Goal: Transaction & Acquisition: Purchase product/service

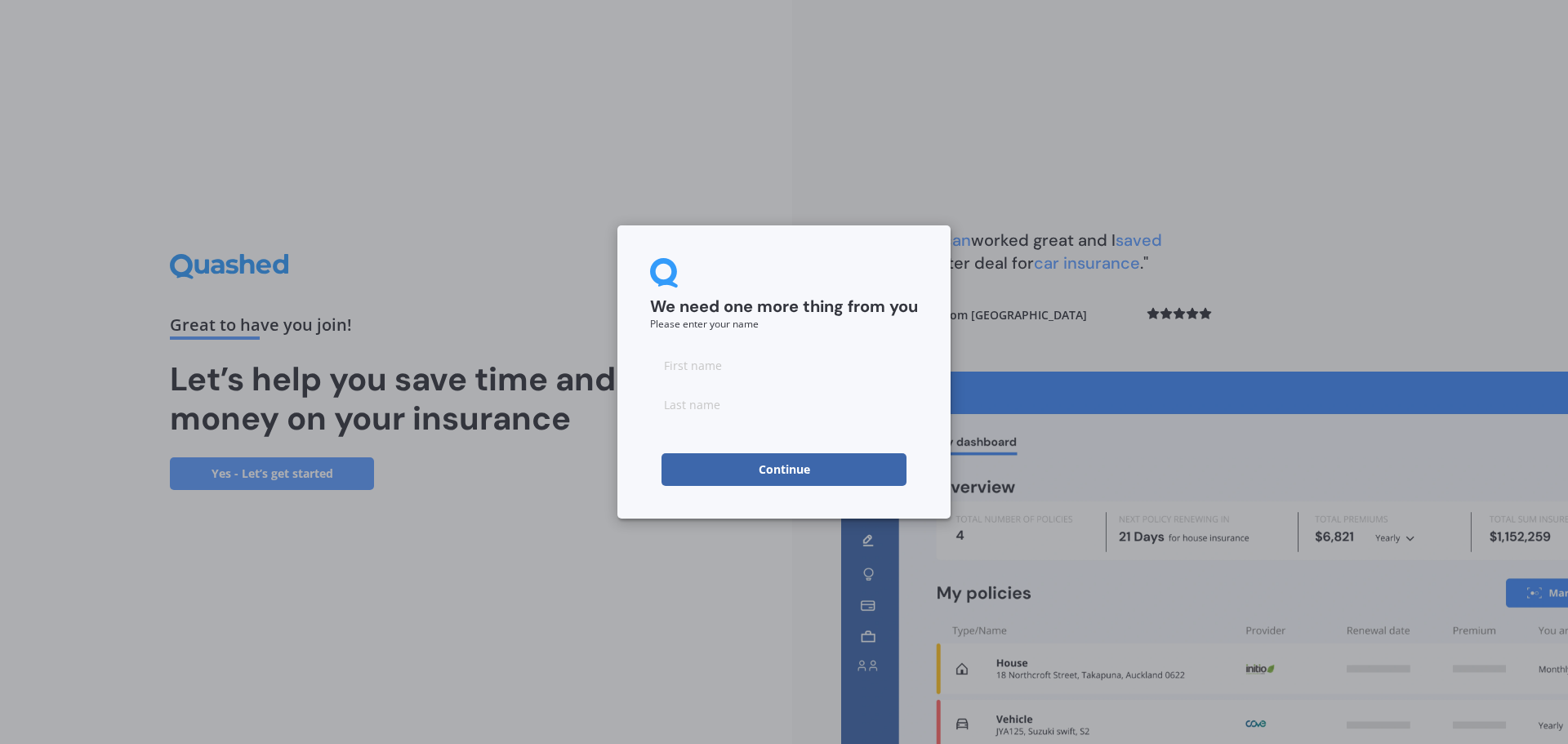
click at [756, 371] on input at bounding box center [784, 364] width 268 height 33
type input "[PERSON_NAME]"
click at [694, 398] on input at bounding box center [784, 404] width 268 height 33
type input "[PERSON_NAME]"
click at [687, 463] on button "Continue" at bounding box center [784, 469] width 245 height 33
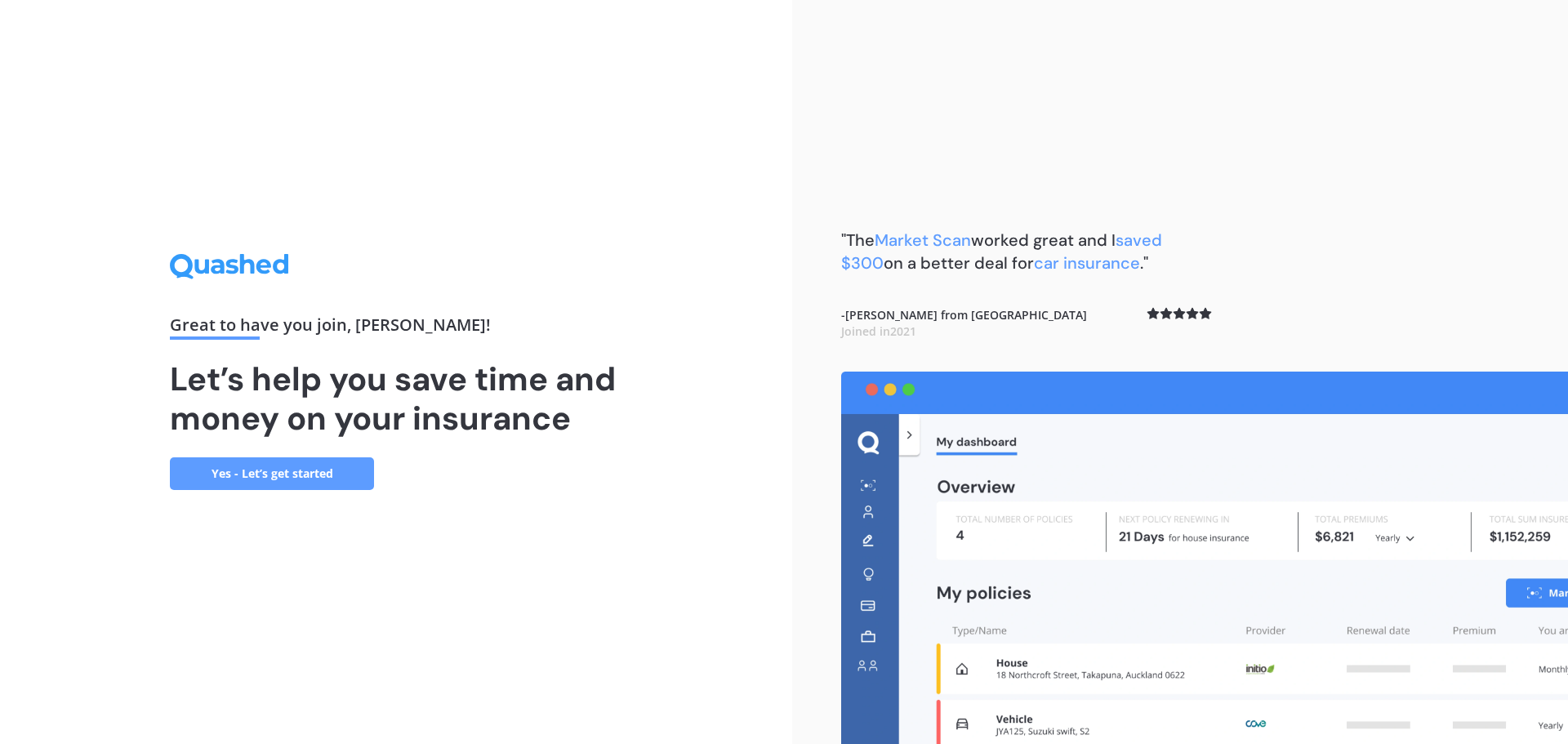
click at [319, 469] on link "Yes - Let’s get started" at bounding box center [272, 473] width 204 height 33
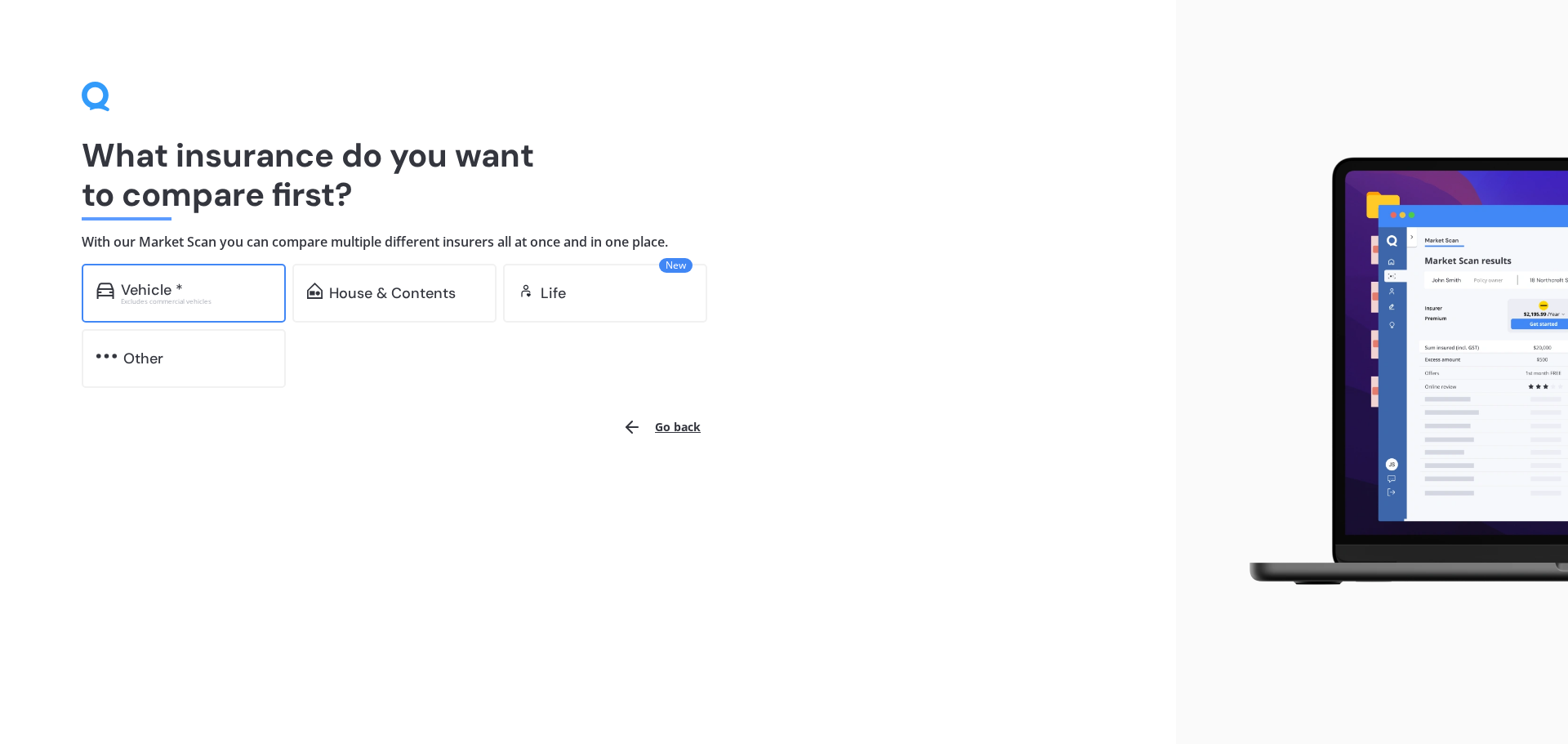
click at [184, 304] on div "Excludes commercial vehicles" at bounding box center [196, 301] width 150 height 7
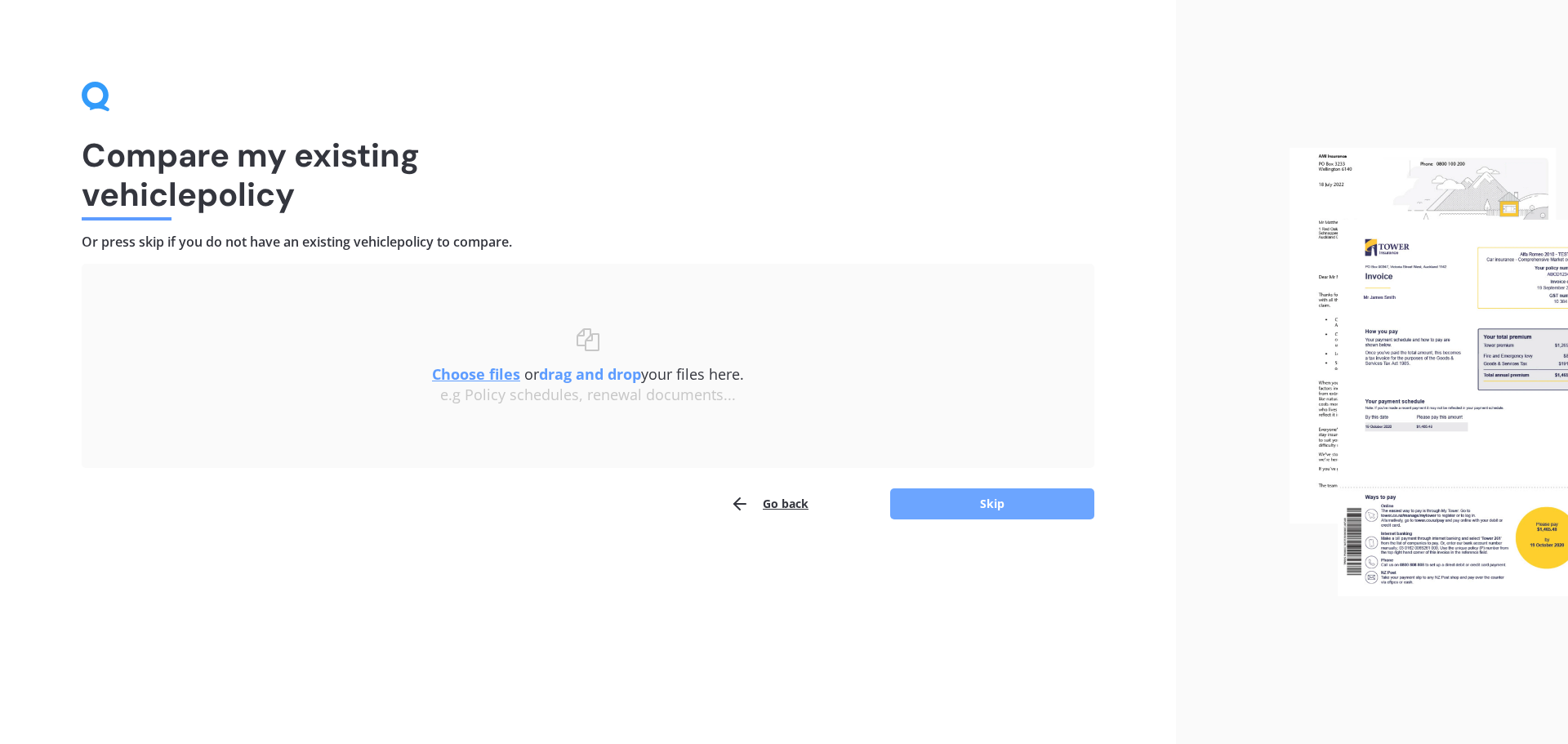
click at [997, 503] on button "Skip" at bounding box center [992, 503] width 204 height 31
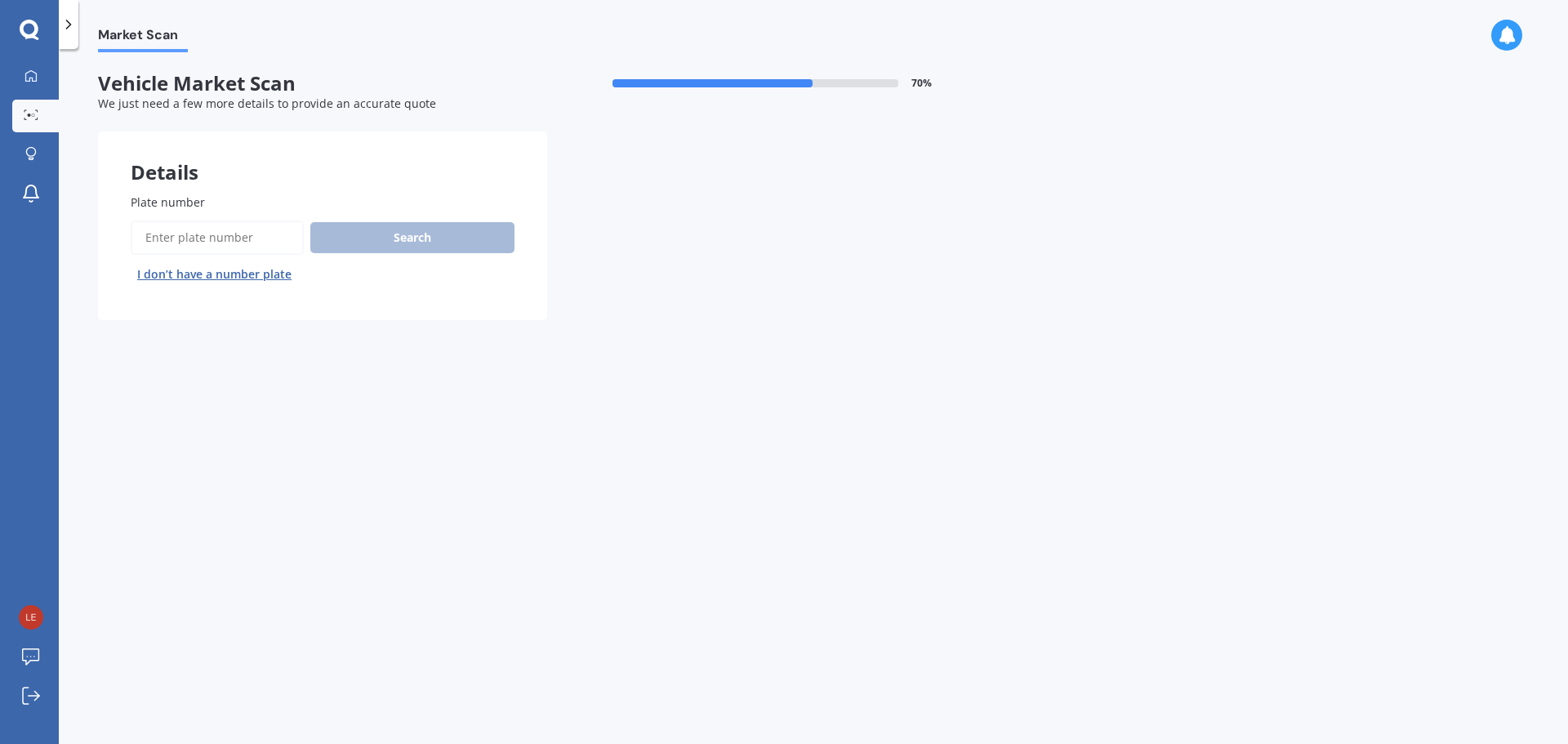
click at [226, 242] on input "Plate number" at bounding box center [217, 237] width 173 height 34
type input "LEanes"
click at [384, 234] on button "Search" at bounding box center [412, 237] width 204 height 31
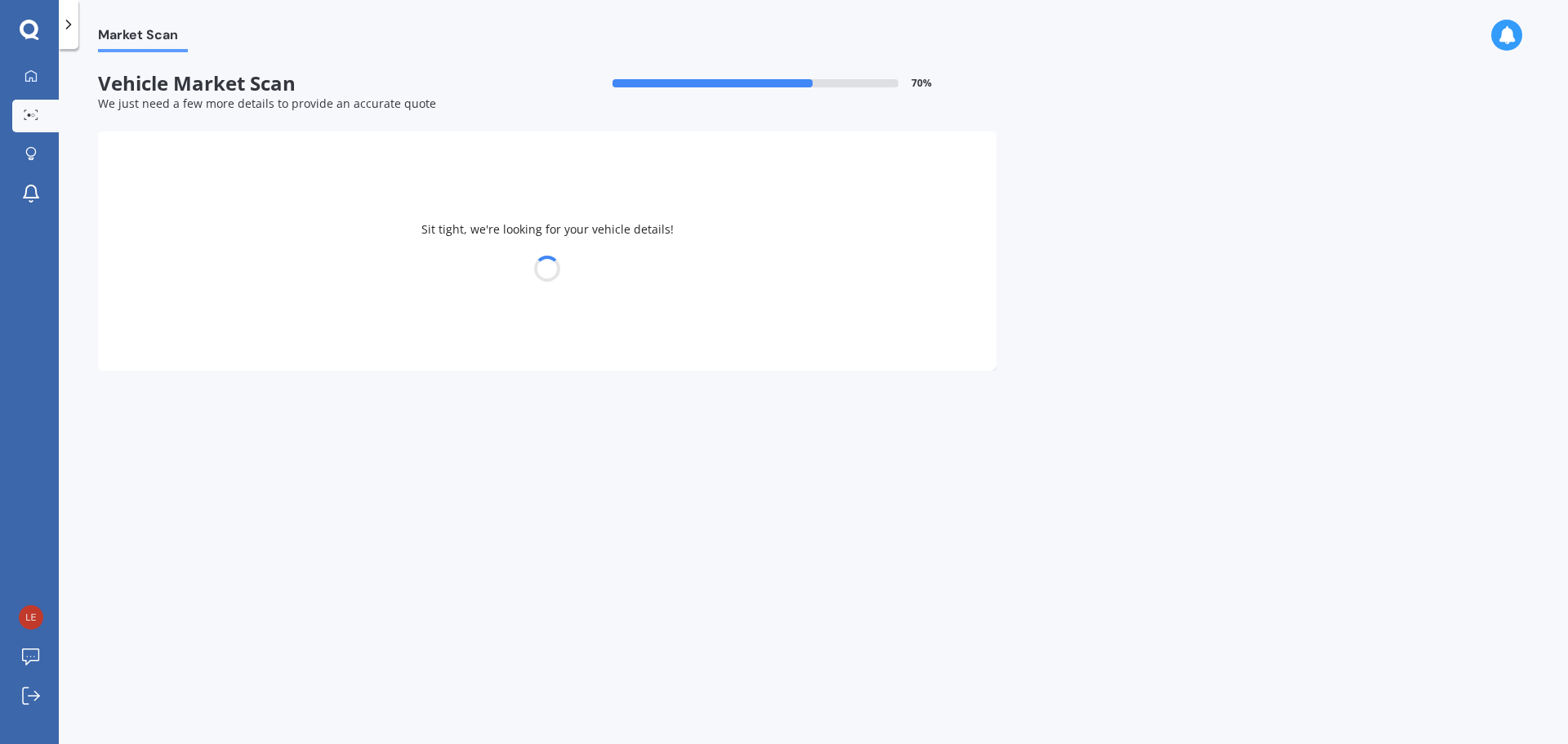
select select "VOLKSWAGEN"
select select "GOLF"
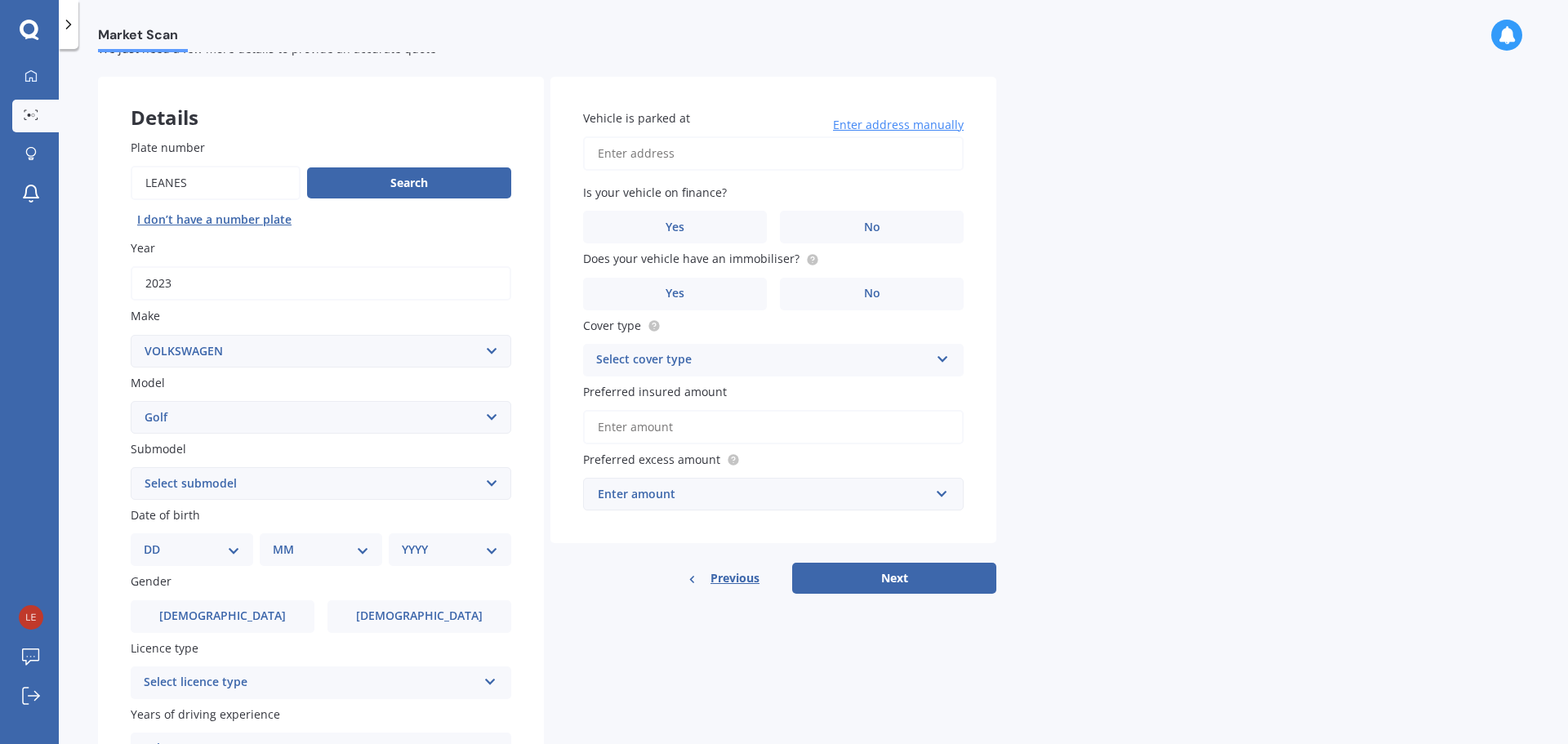
scroll to position [82, 0]
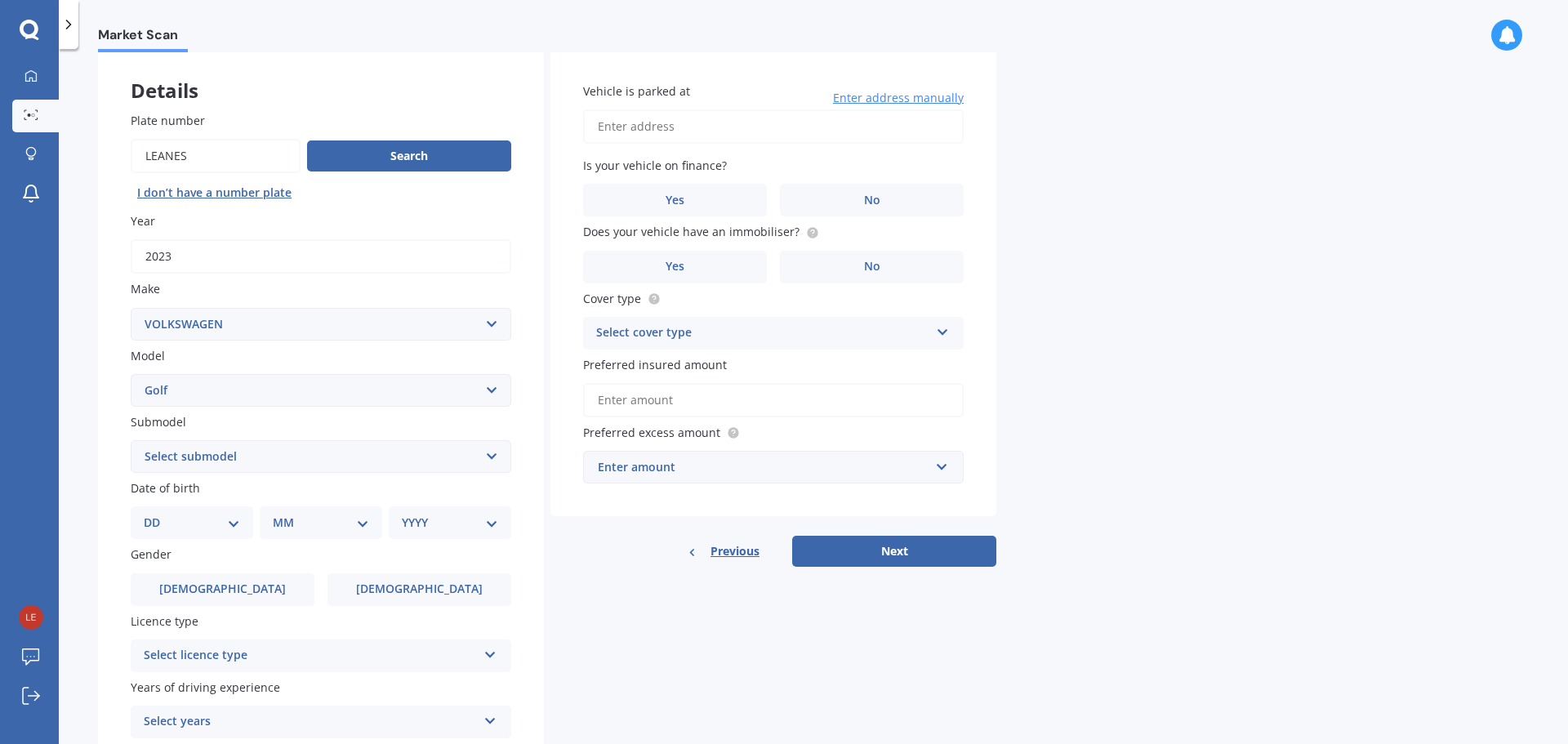
click at [491, 451] on select "Select submodel (All other) 1.4 GT TSI 1.4 TSI 1.6 1.6 FSI 1.6 TSI 1.8 1.9 TDI …" at bounding box center [321, 456] width 381 height 33
select select "GTI TURBO"
click at [131, 440] on select "Select submodel (All other) 1.4 GT TSI 1.4 TSI 1.6 1.6 FSI 1.6 TSI 1.8 1.9 TDI …" at bounding box center [321, 456] width 381 height 33
click at [490, 456] on select "Select submodel (All other) 1.4 GT TSI 1.4 TSI 1.6 1.6 FSI 1.6 TSI 1.8 1.9 TDI …" at bounding box center [321, 456] width 381 height 33
click at [131, 440] on select "Select submodel (All other) 1.4 GT TSI 1.4 TSI 1.6 1.6 FSI 1.6 TSI 1.8 1.9 TDI …" at bounding box center [321, 456] width 381 height 33
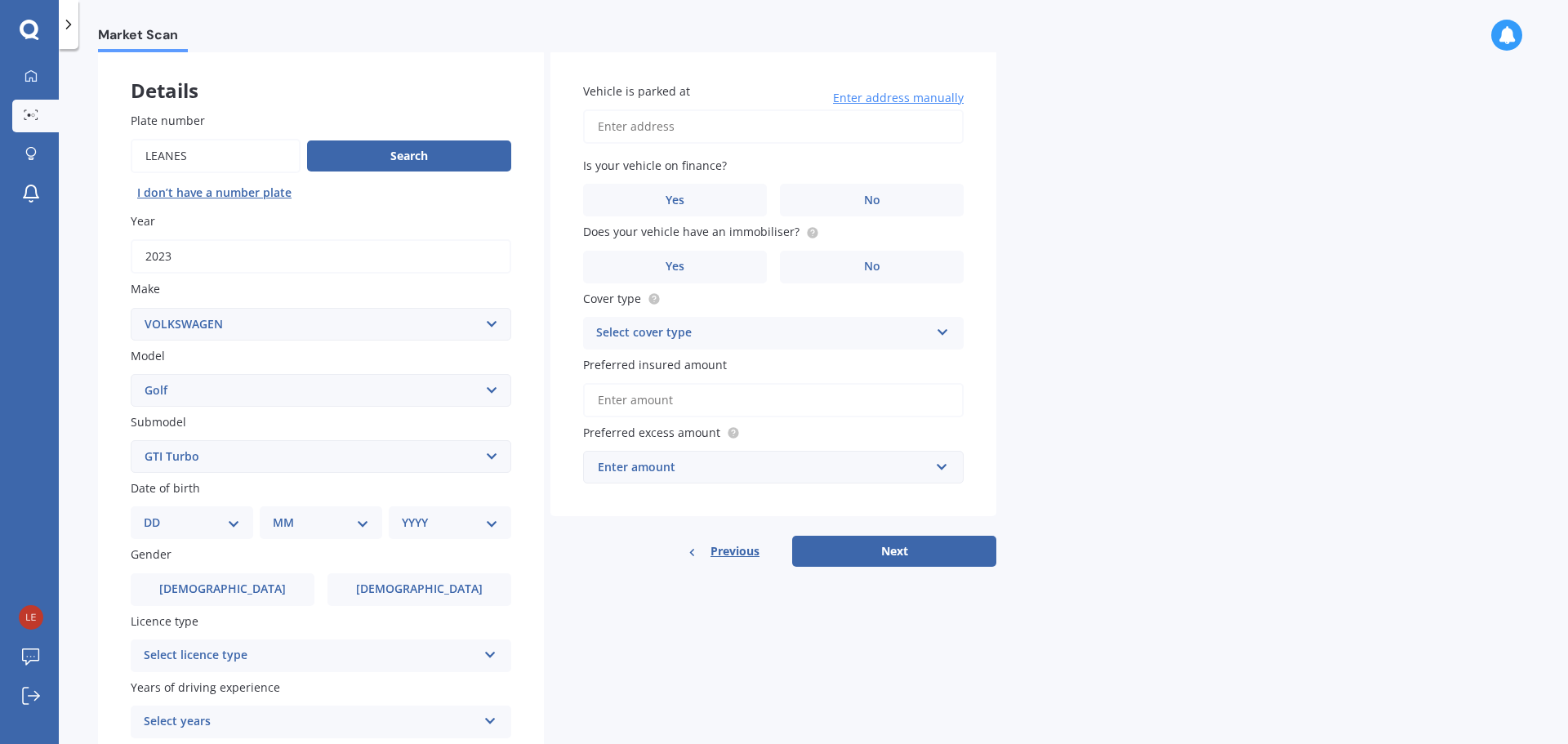
click at [235, 523] on select "DD 01 02 03 04 05 06 07 08 09 10 11 12 13 14 15 16 17 18 19 20 21 22 23 24 25 2…" at bounding box center [192, 522] width 97 height 18
select select "22"
click at [157, 514] on select "DD 01 02 03 04 05 06 07 08 09 10 11 12 13 14 15 16 17 18 19 20 21 22 23 24 25 2…" at bounding box center [192, 522] width 97 height 18
click at [361, 521] on select "MM 01 02 03 04 05 06 07 08 09 10 11 12" at bounding box center [324, 522] width 90 height 18
select select "02"
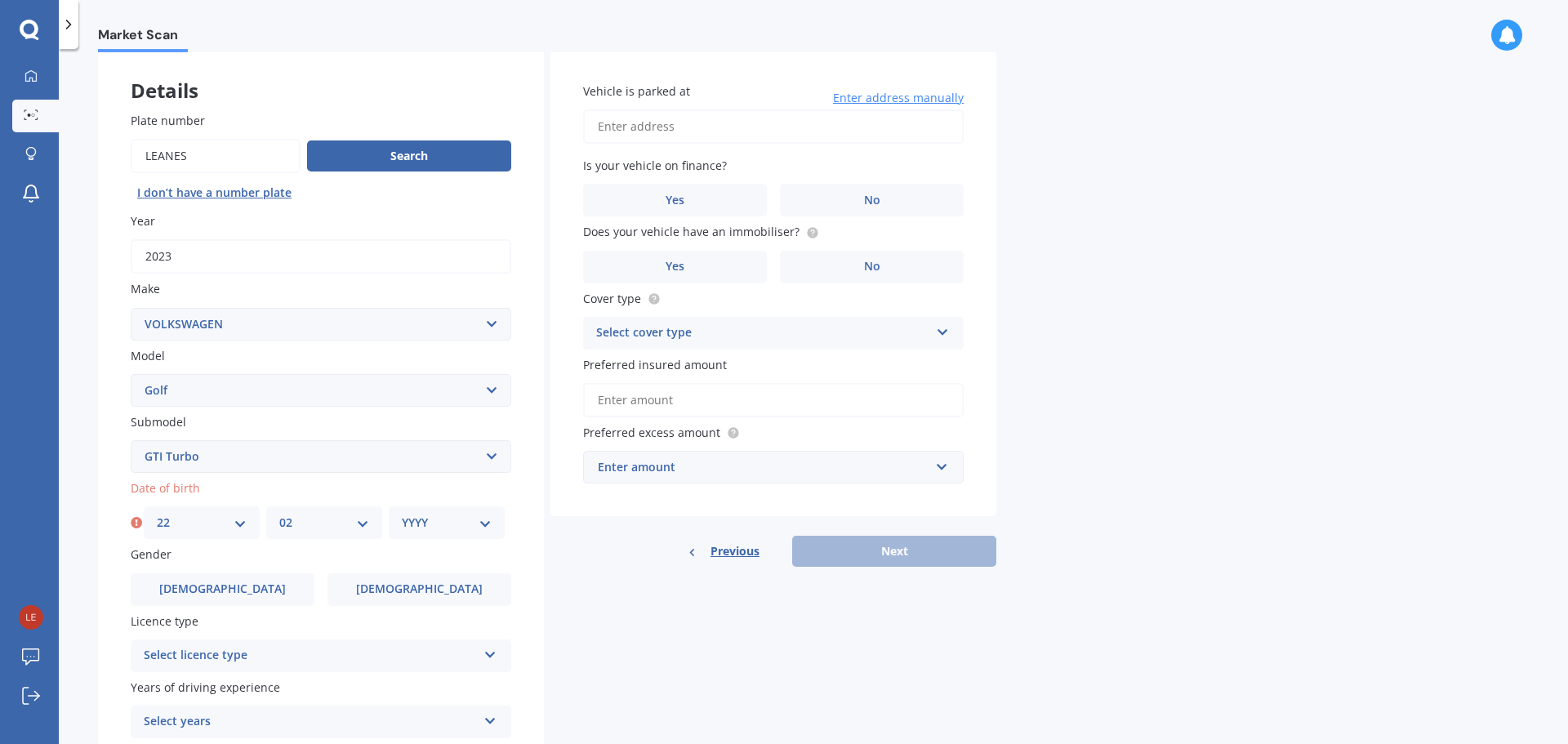
click at [280, 514] on select "MM 01 02 03 04 05 06 07 08 09 10 11 12" at bounding box center [324, 522] width 90 height 18
click at [482, 521] on select "YYYY 2025 2024 2023 2022 2021 2020 2019 2018 2017 2016 2015 2014 2013 2012 2011…" at bounding box center [446, 522] width 90 height 18
select select "1968"
click at [401, 514] on select "YYYY 2025 2024 2023 2022 2021 2020 2019 2018 2017 2016 2015 2014 2013 2012 2011…" at bounding box center [446, 522] width 90 height 18
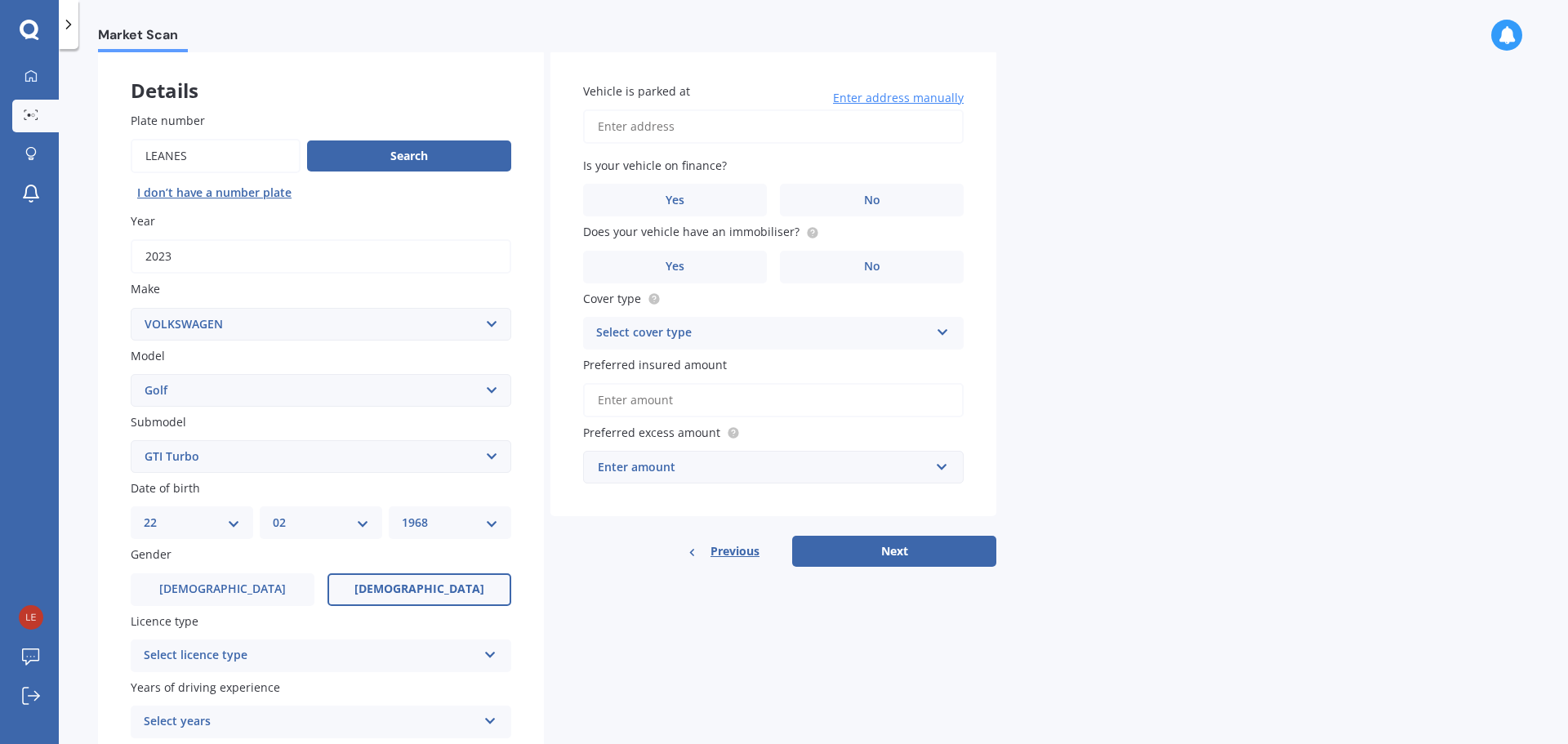
click at [408, 583] on span "[DEMOGRAPHIC_DATA]" at bounding box center [419, 589] width 130 height 14
click at [0, 0] on input "[DEMOGRAPHIC_DATA]" at bounding box center [0, 0] width 0 height 0
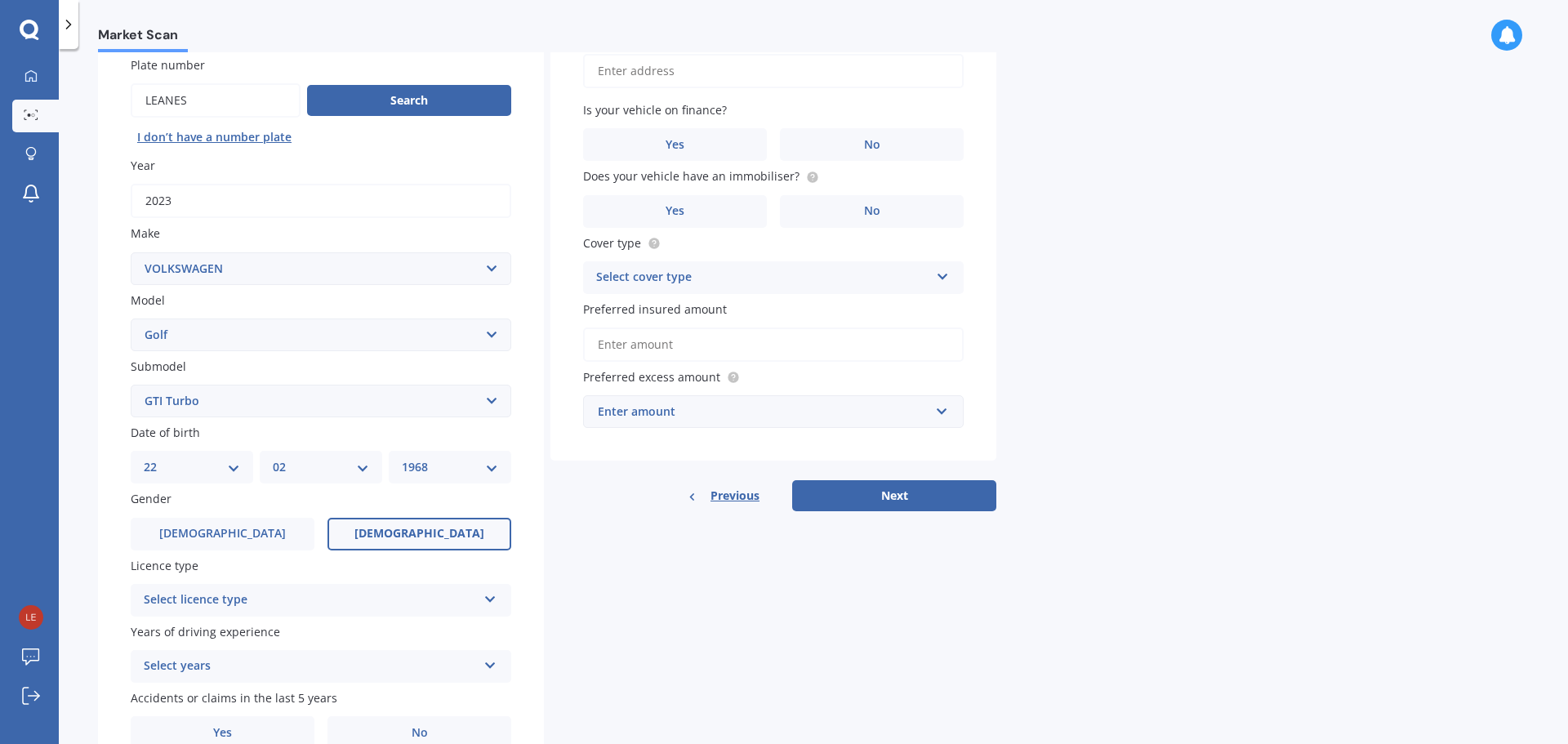
scroll to position [217, 0]
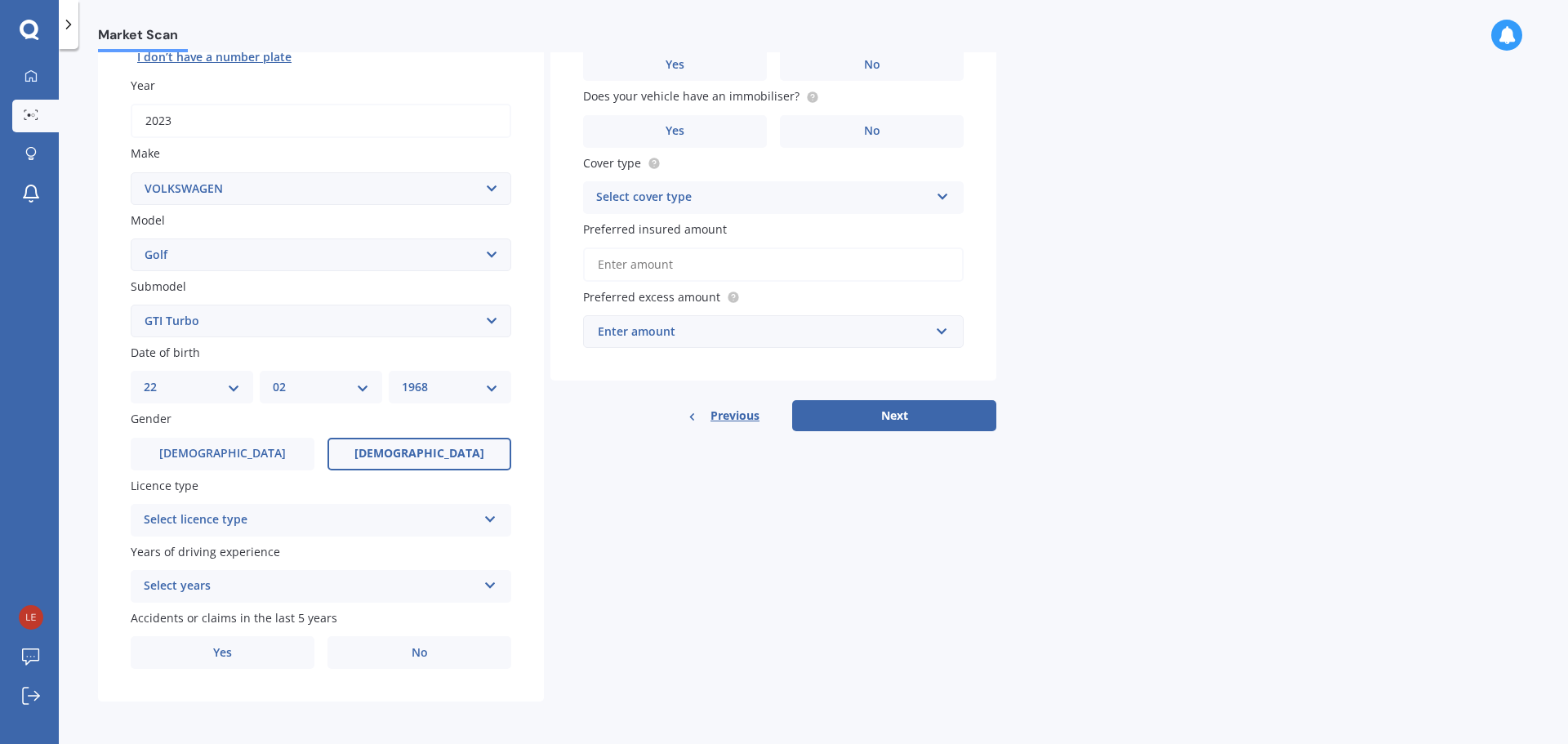
click at [289, 520] on div "Select licence type" at bounding box center [310, 519] width 333 height 20
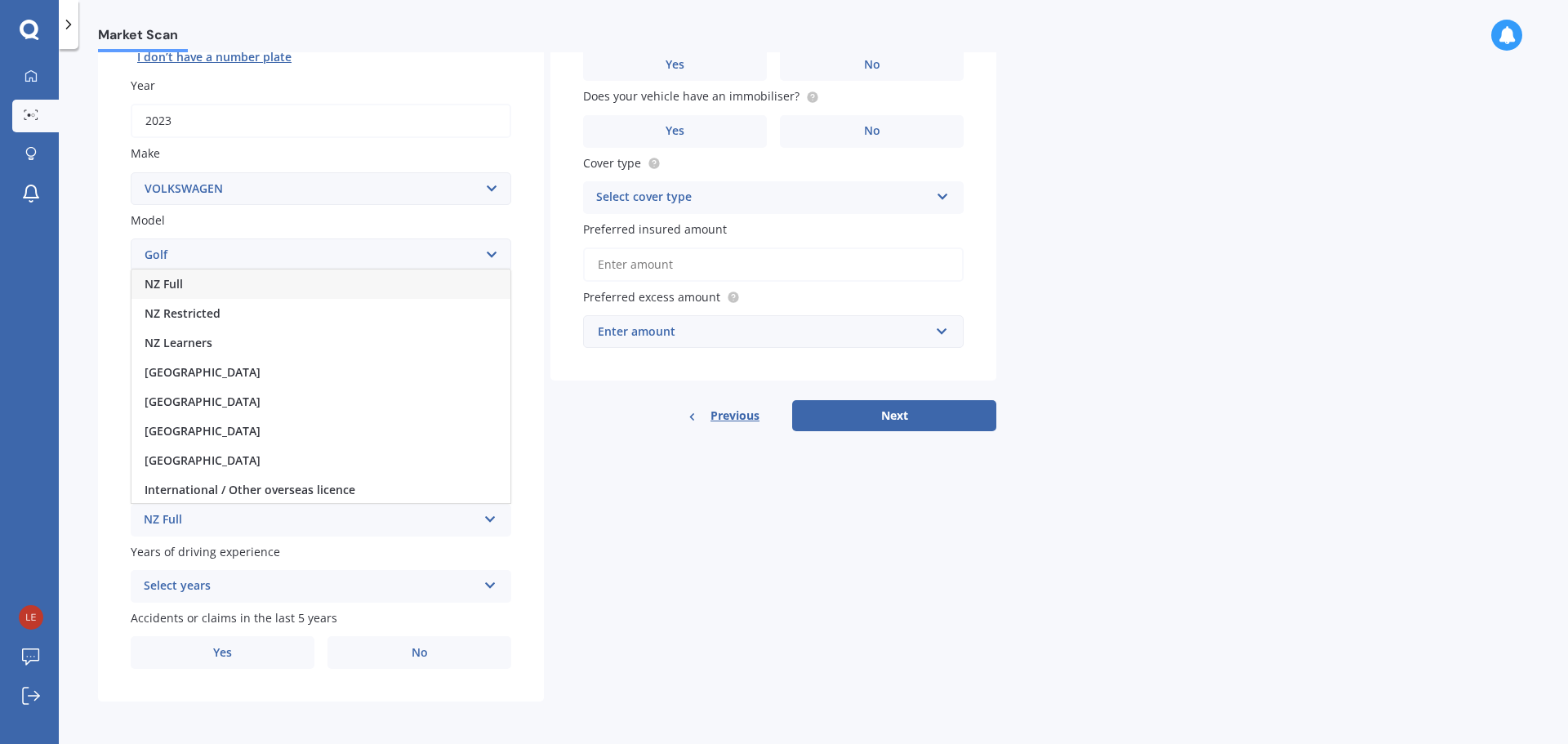
click at [222, 292] on div "NZ Full" at bounding box center [321, 284] width 379 height 30
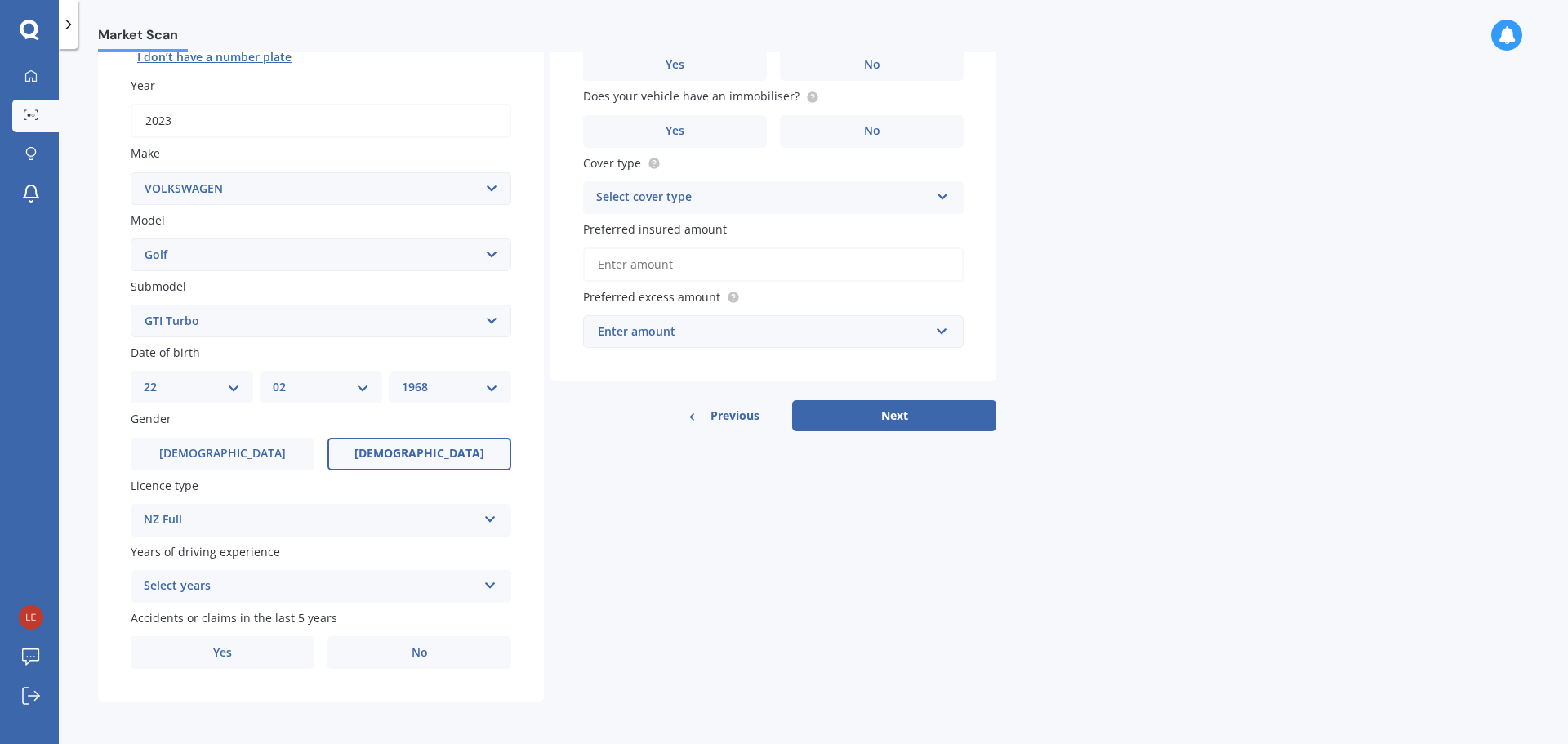
click at [317, 592] on div "Select years" at bounding box center [310, 586] width 333 height 20
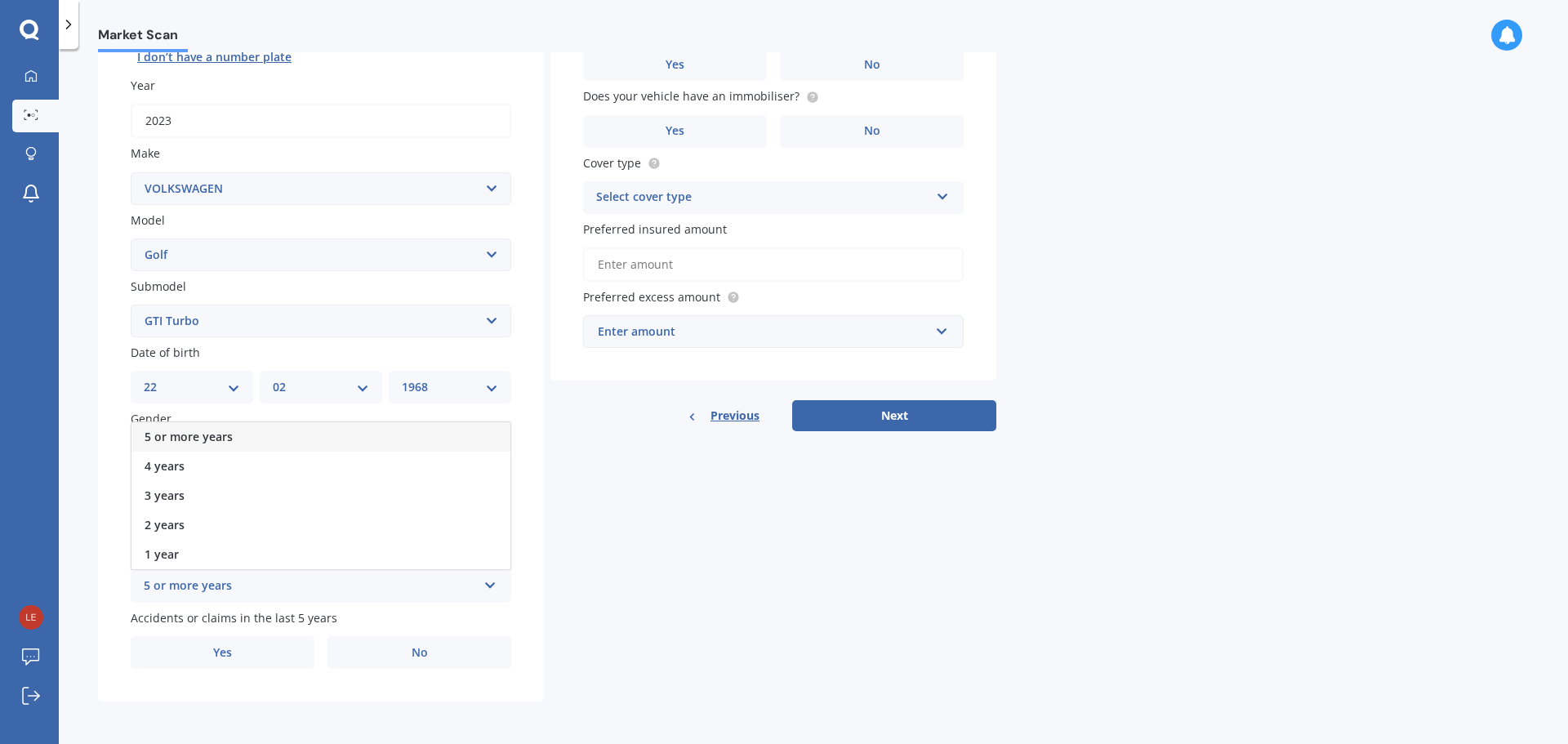
click at [279, 435] on div "5 or more years" at bounding box center [321, 437] width 379 height 30
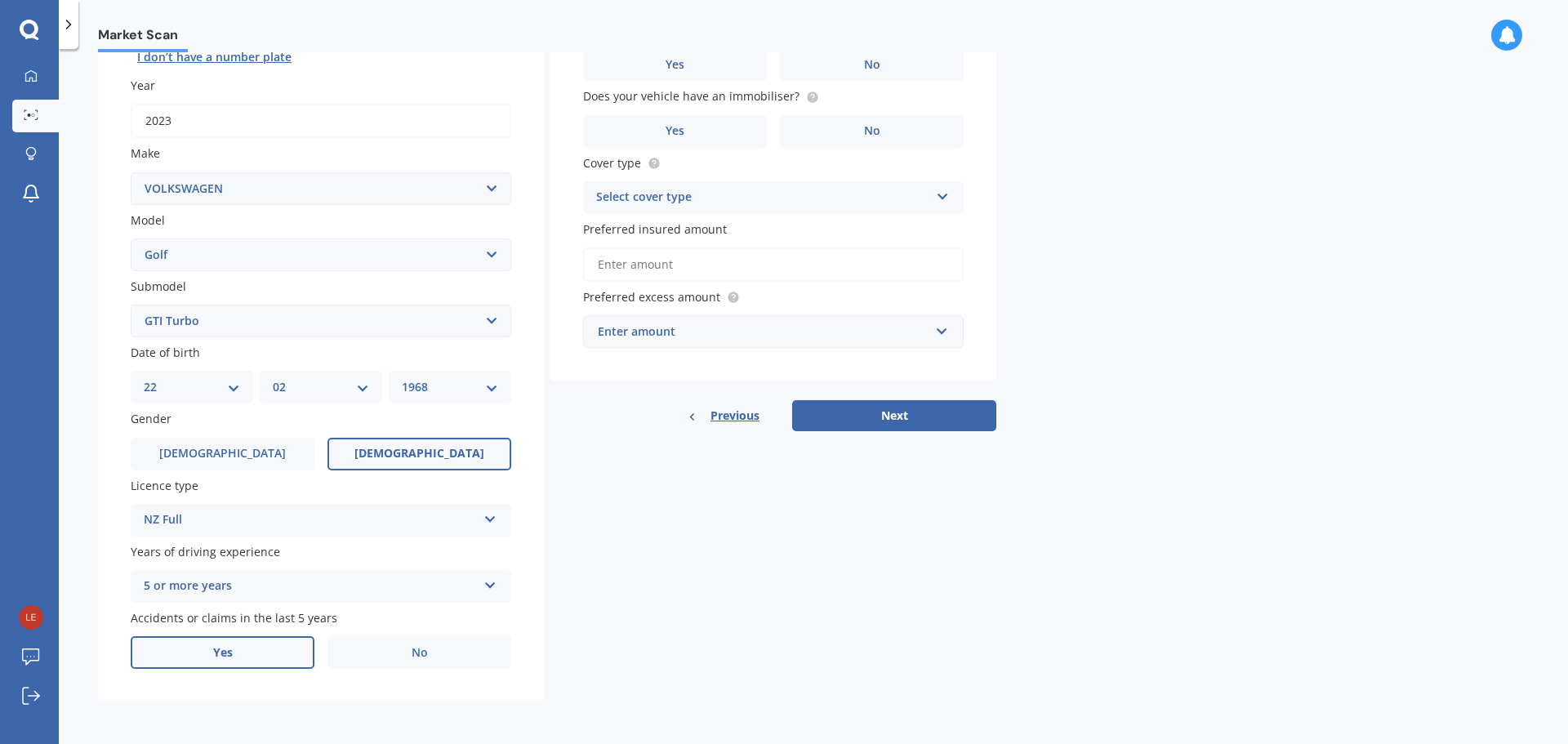
click at [266, 646] on label "Yes" at bounding box center [223, 652] width 184 height 33
click at [0, 0] on input "Yes" at bounding box center [0, 0] width 0 height 0
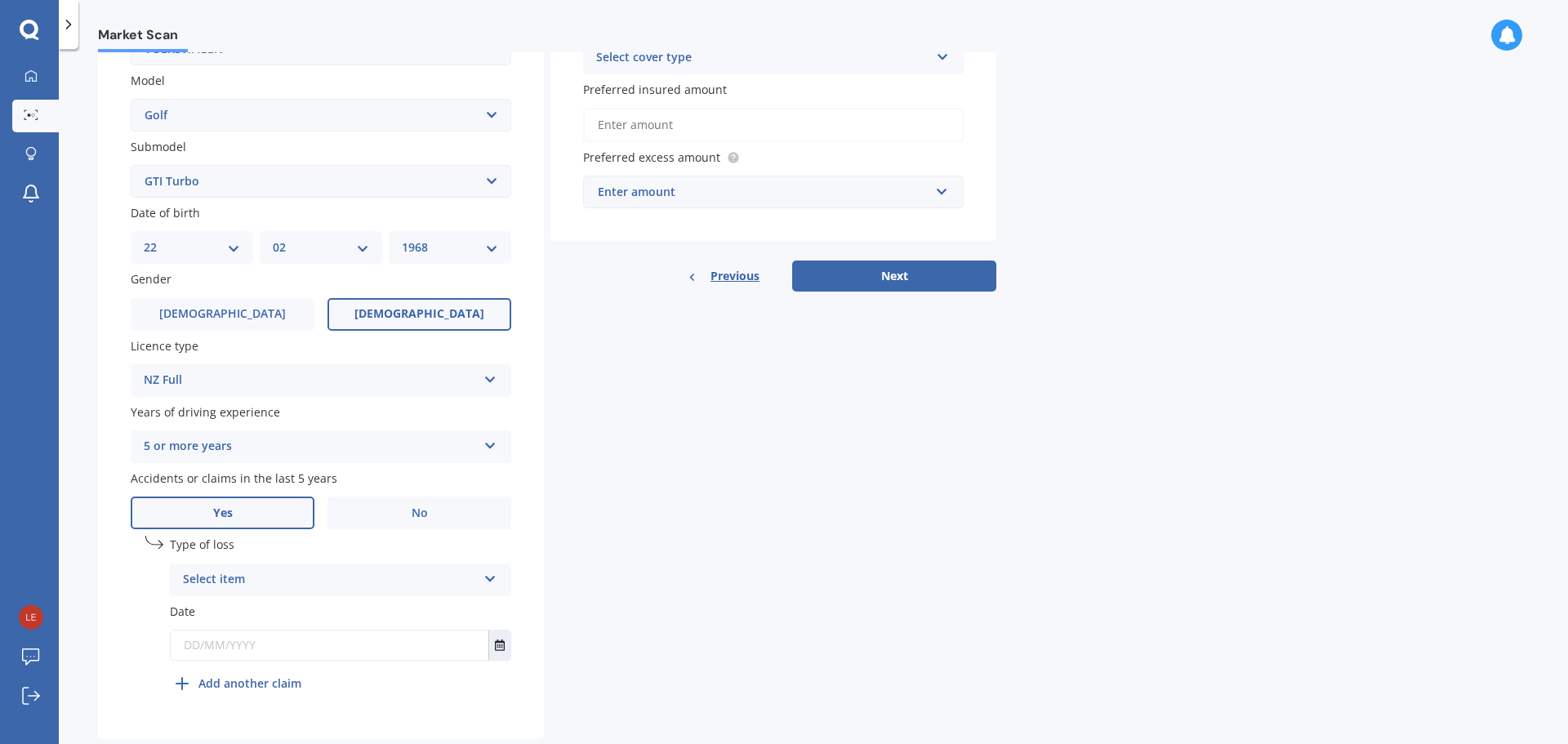
scroll to position [395, 0]
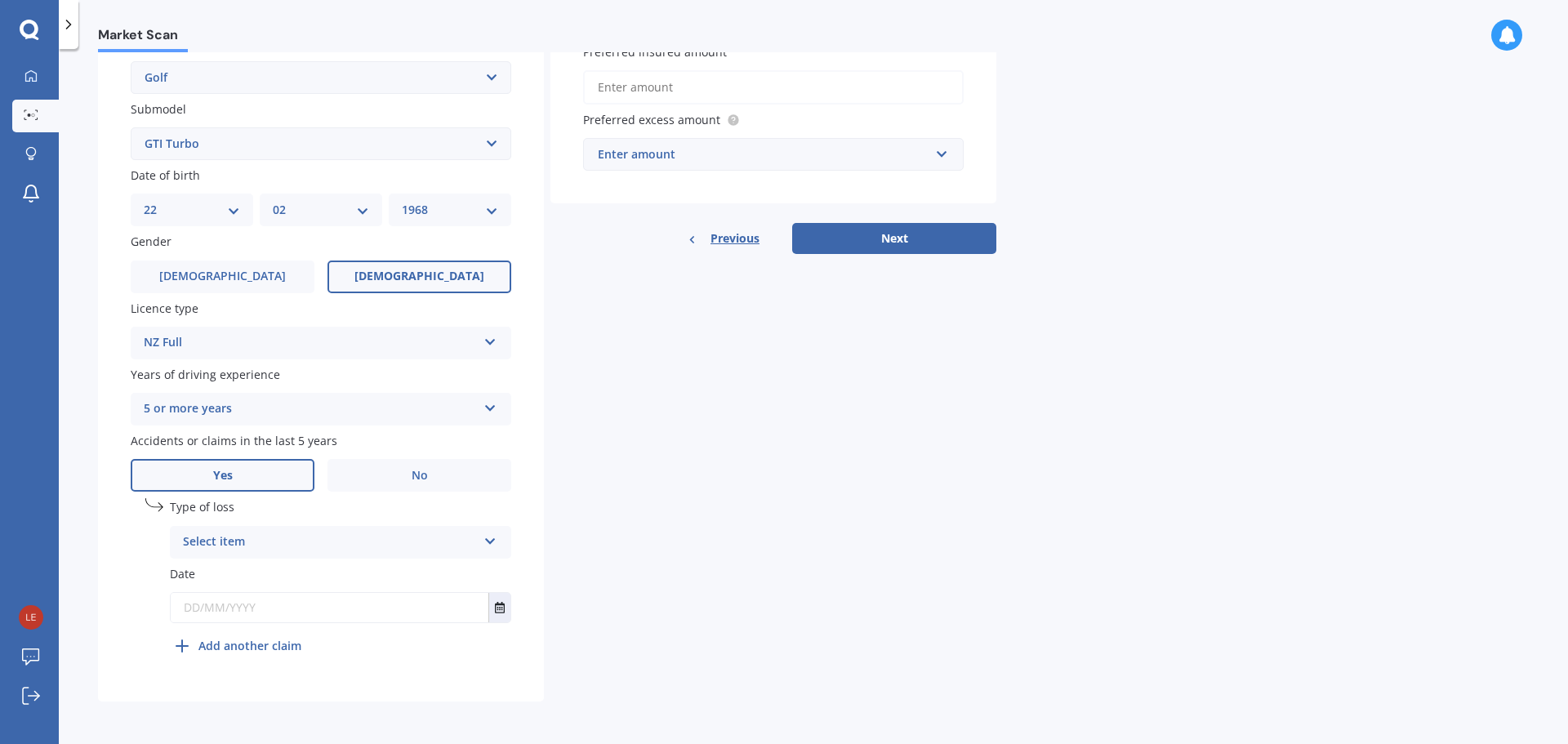
click at [490, 541] on icon at bounding box center [490, 538] width 14 height 11
click at [320, 606] on div "Not at fault accident" at bounding box center [341, 604] width 340 height 30
click at [195, 612] on input "text" at bounding box center [330, 607] width 318 height 30
type input "[DATE]"
click at [699, 463] on div "Details Plate number Search I don’t have a number plate Year [DATE] Make Select…" at bounding box center [546, 219] width 898 height 964
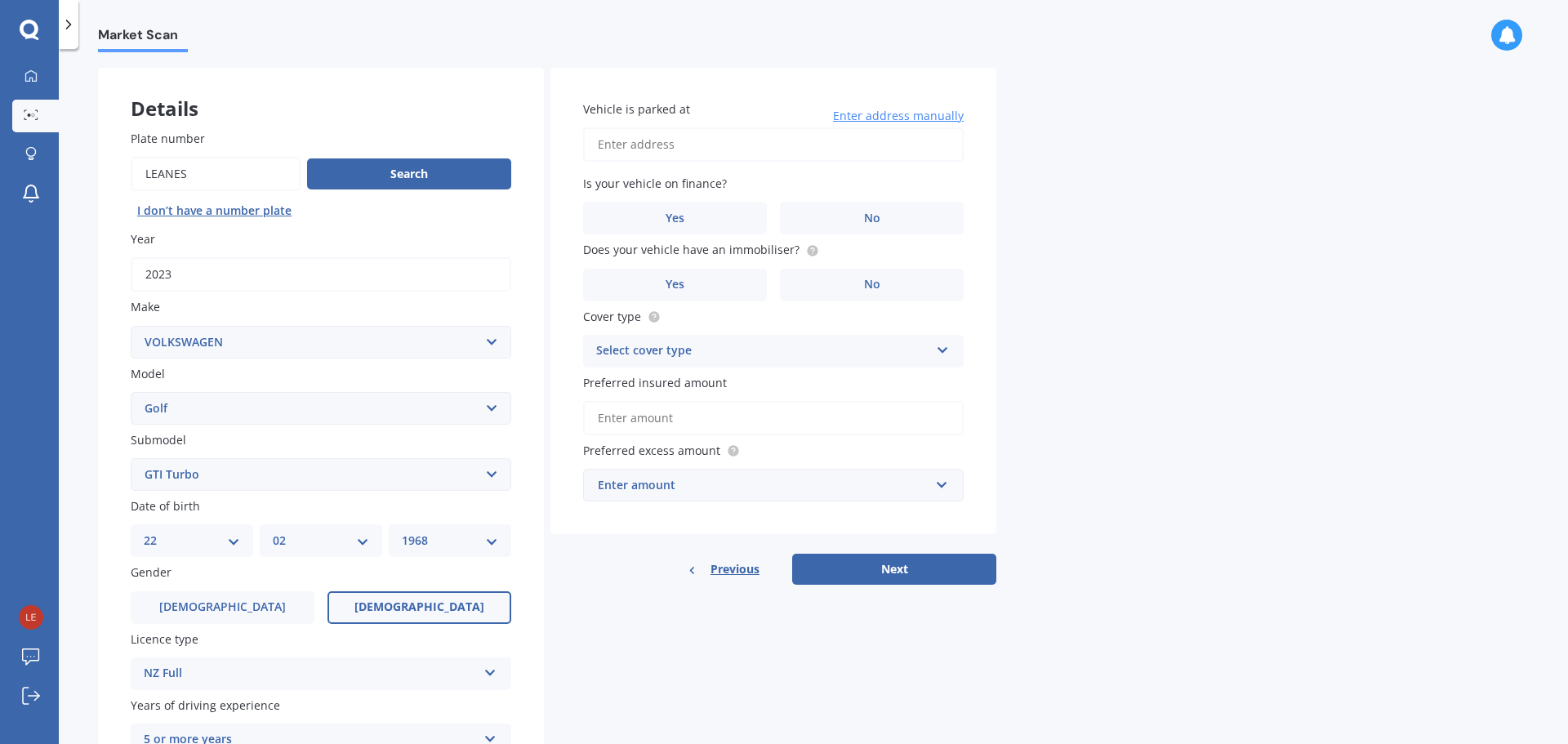
scroll to position [0, 0]
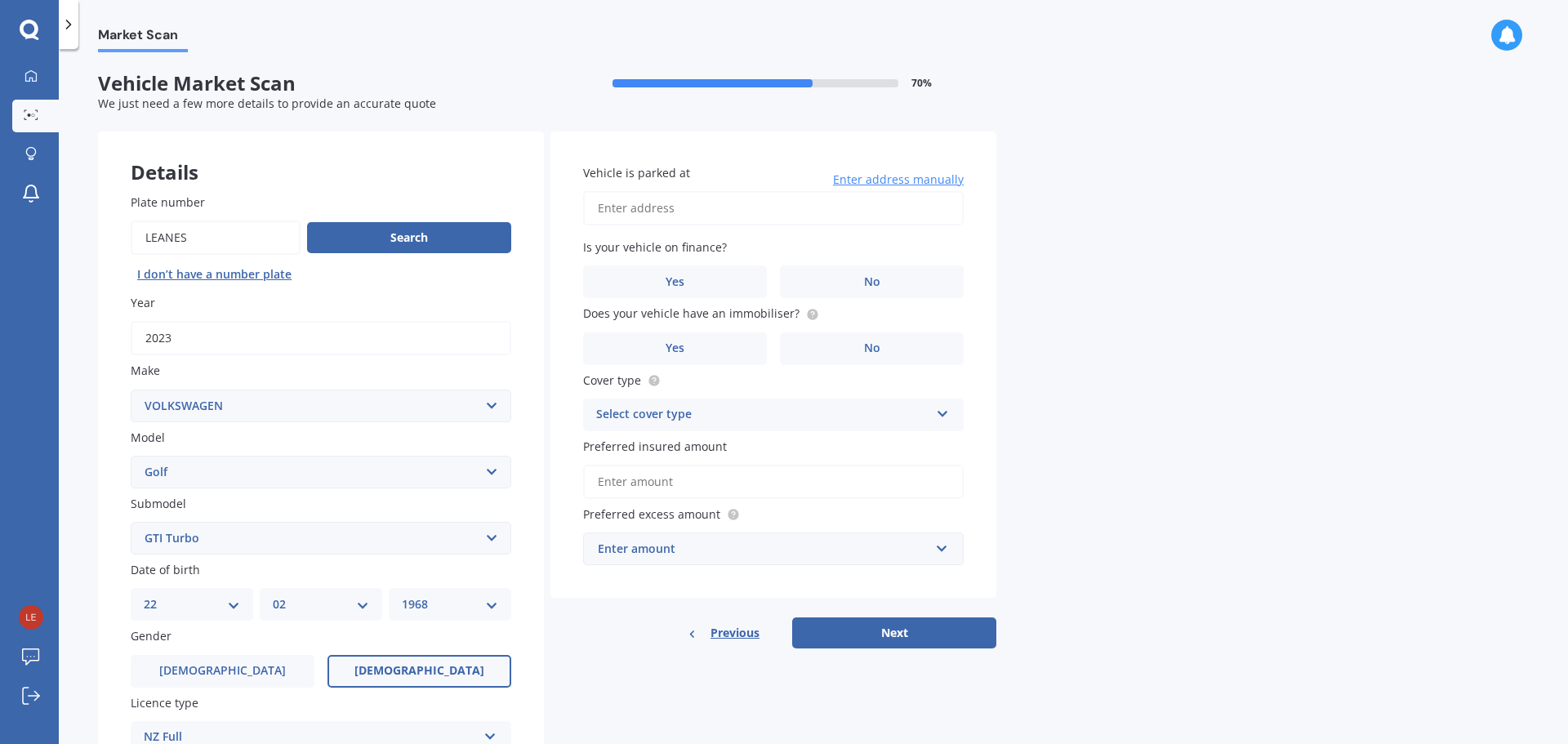
click at [645, 213] on input "Vehicle is parked at" at bounding box center [774, 208] width 381 height 34
type input "680 [GEOGRAPHIC_DATA] 2019"
click at [852, 278] on label "No" at bounding box center [871, 281] width 184 height 33
click at [0, 0] on input "No" at bounding box center [0, 0] width 0 height 0
click at [845, 354] on label "No" at bounding box center [871, 348] width 184 height 33
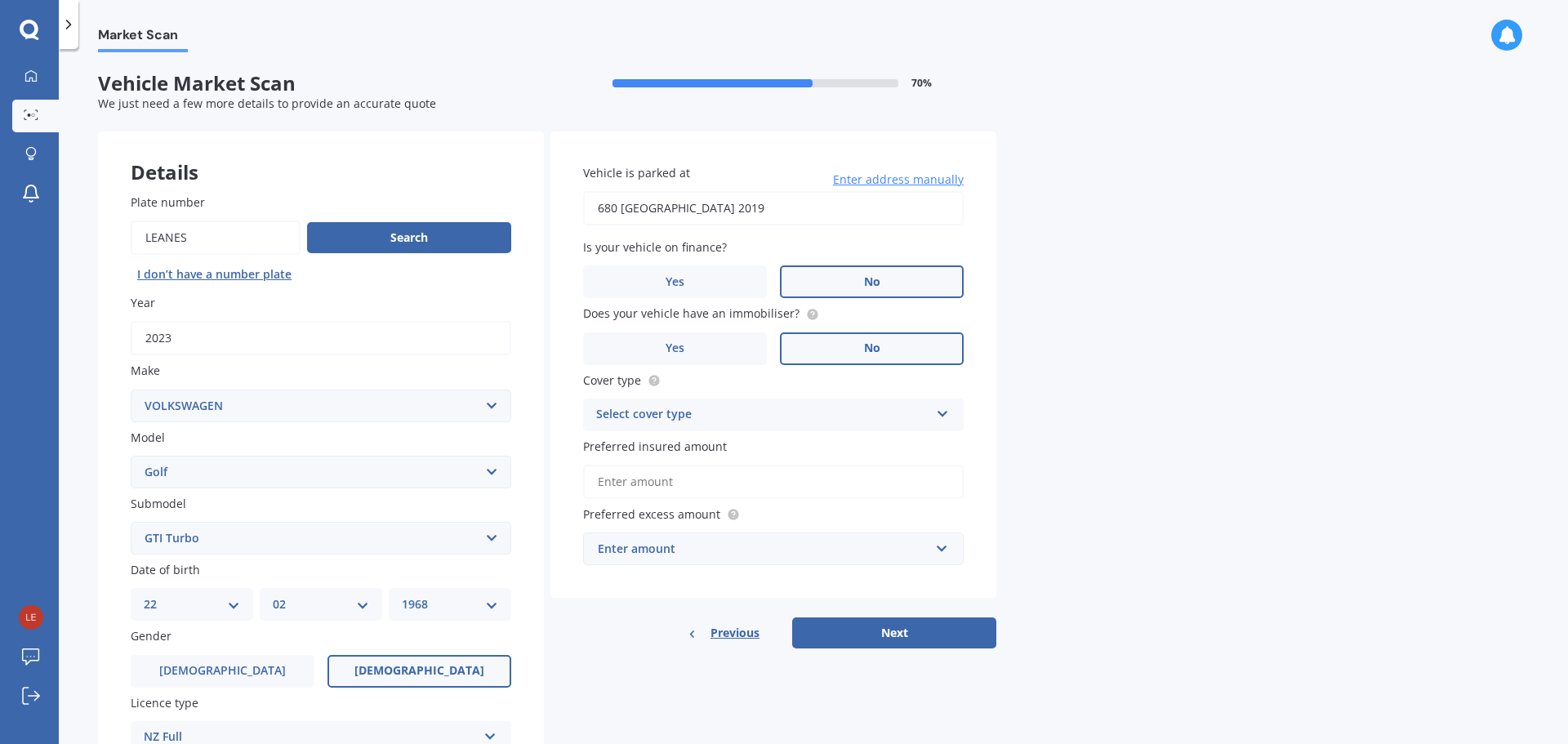
click at [0, 0] on input "No" at bounding box center [0, 0] width 0 height 0
click at [753, 411] on div "Select cover type" at bounding box center [763, 414] width 333 height 20
click at [702, 452] on div "Comprehensive" at bounding box center [773, 447] width 379 height 30
click at [720, 491] on input "Preferred insured amount" at bounding box center [774, 481] width 381 height 34
click at [939, 549] on input "text" at bounding box center [767, 548] width 366 height 31
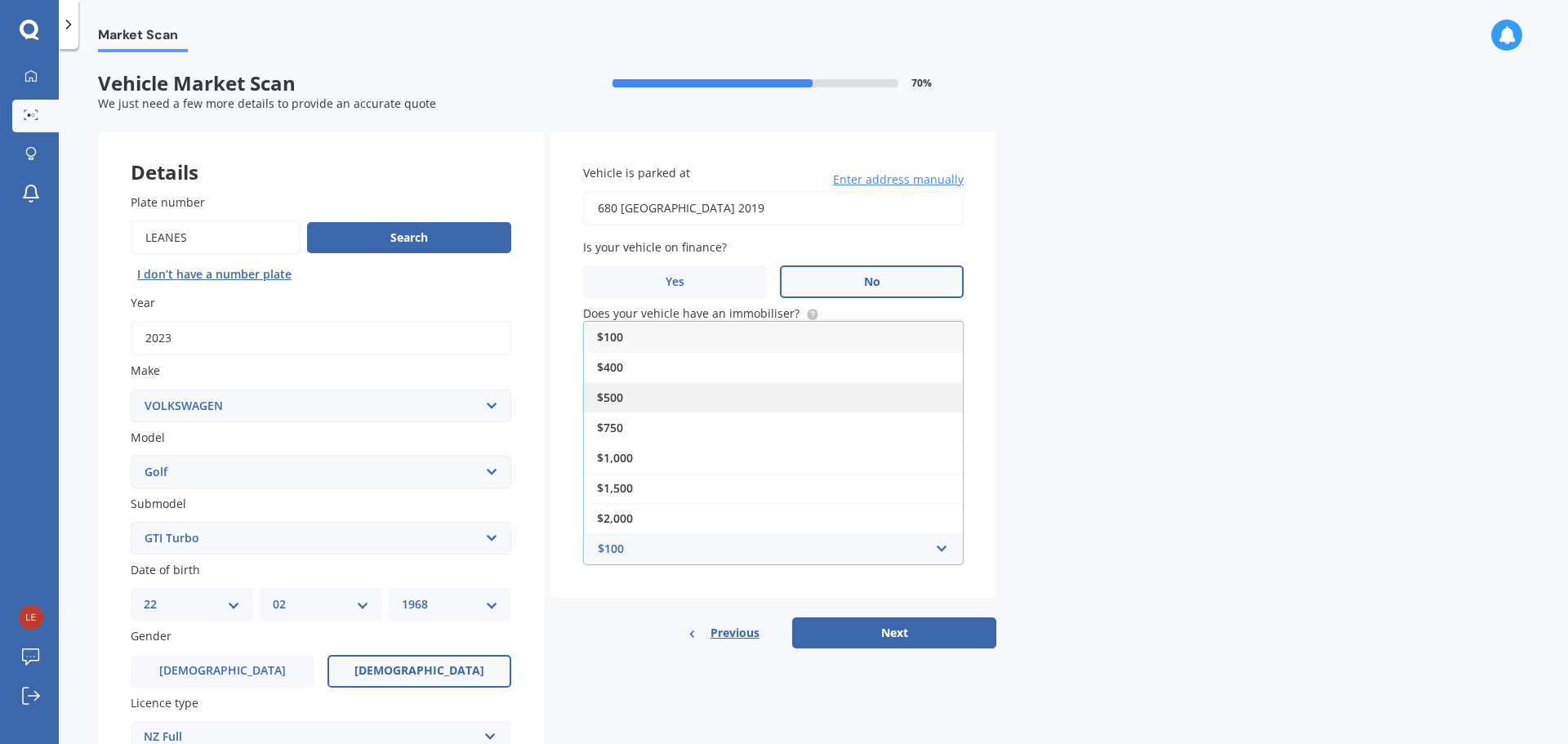
click at [717, 396] on div "$500" at bounding box center [773, 397] width 379 height 31
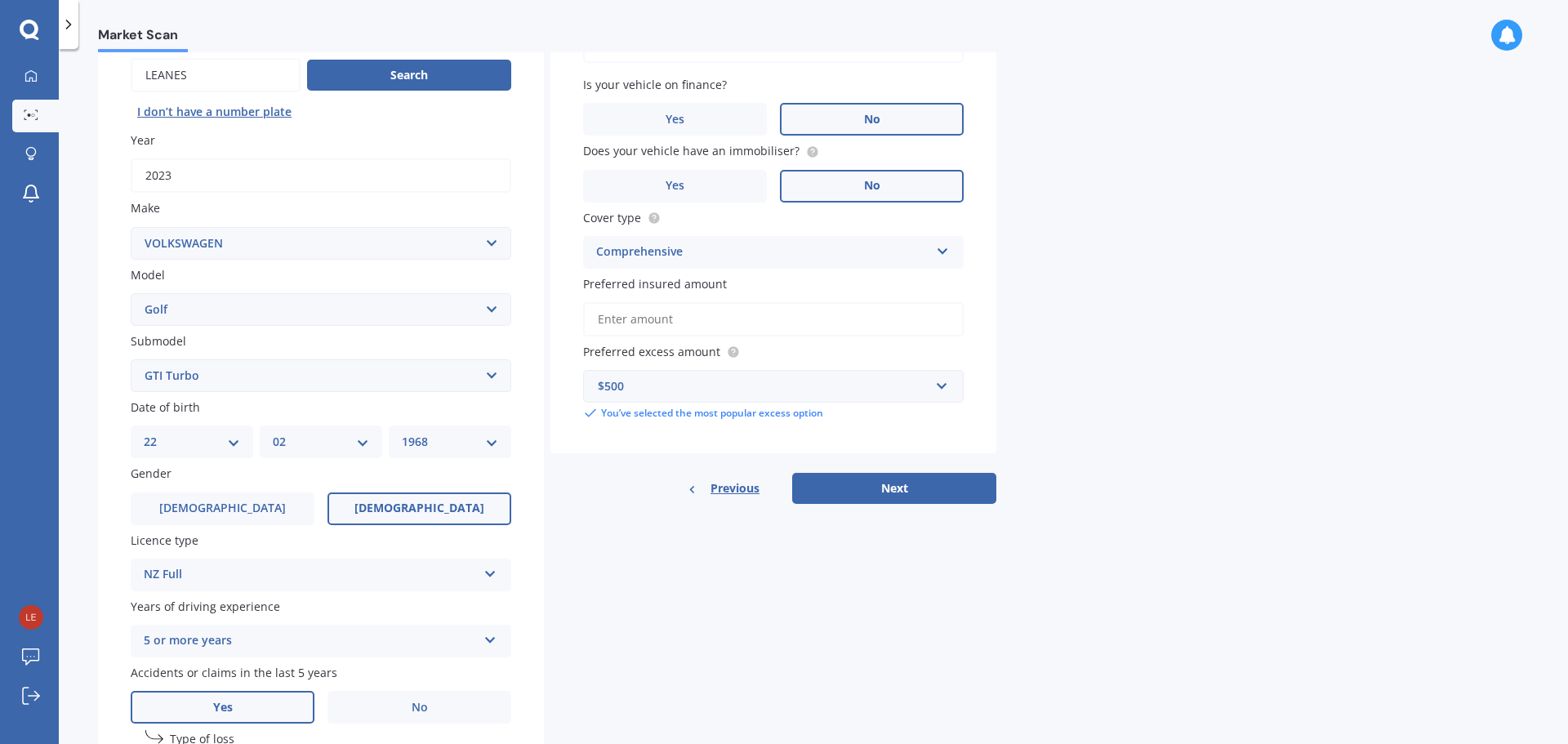
scroll to position [163, 0]
click at [915, 493] on button "Next" at bounding box center [895, 487] width 204 height 31
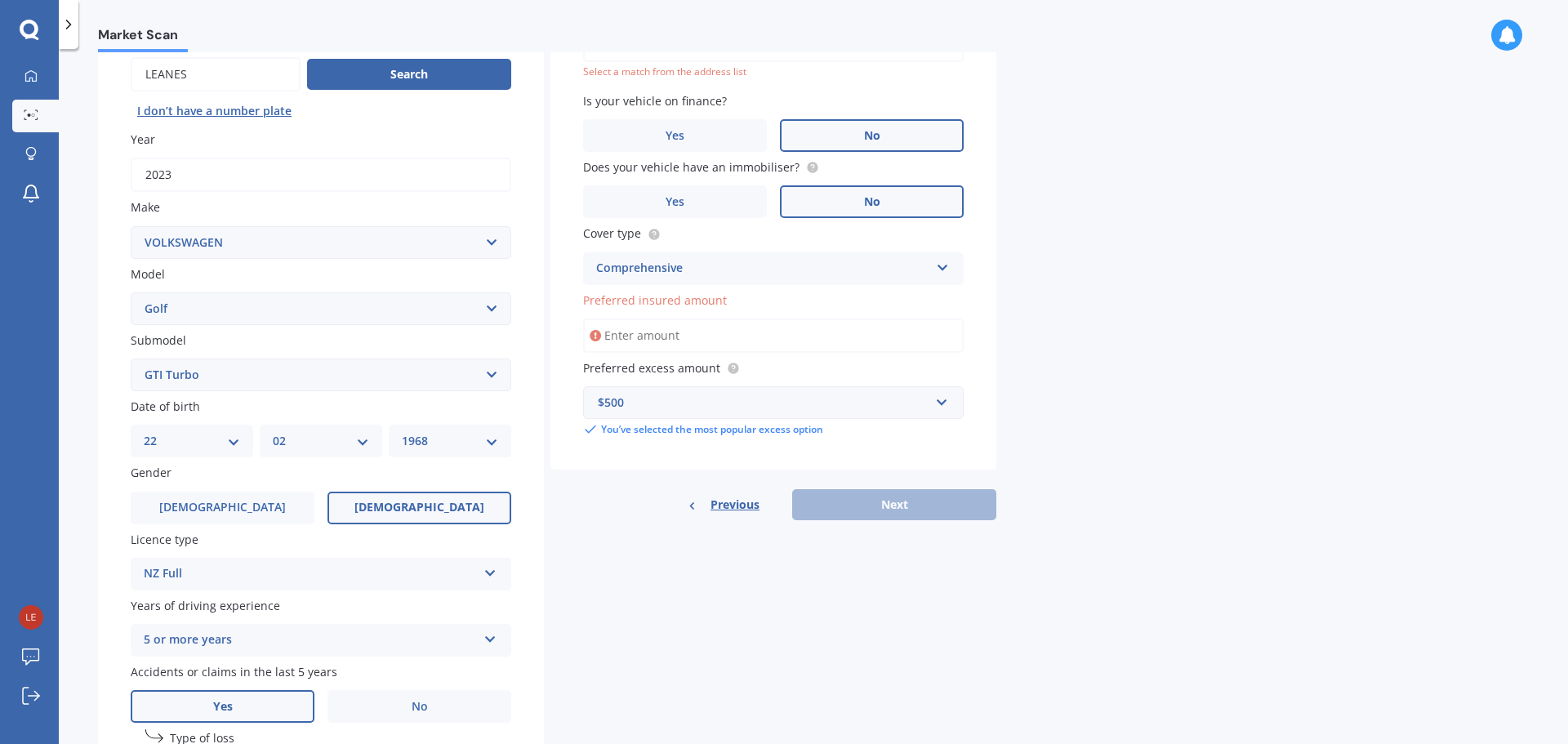
scroll to position [111, 0]
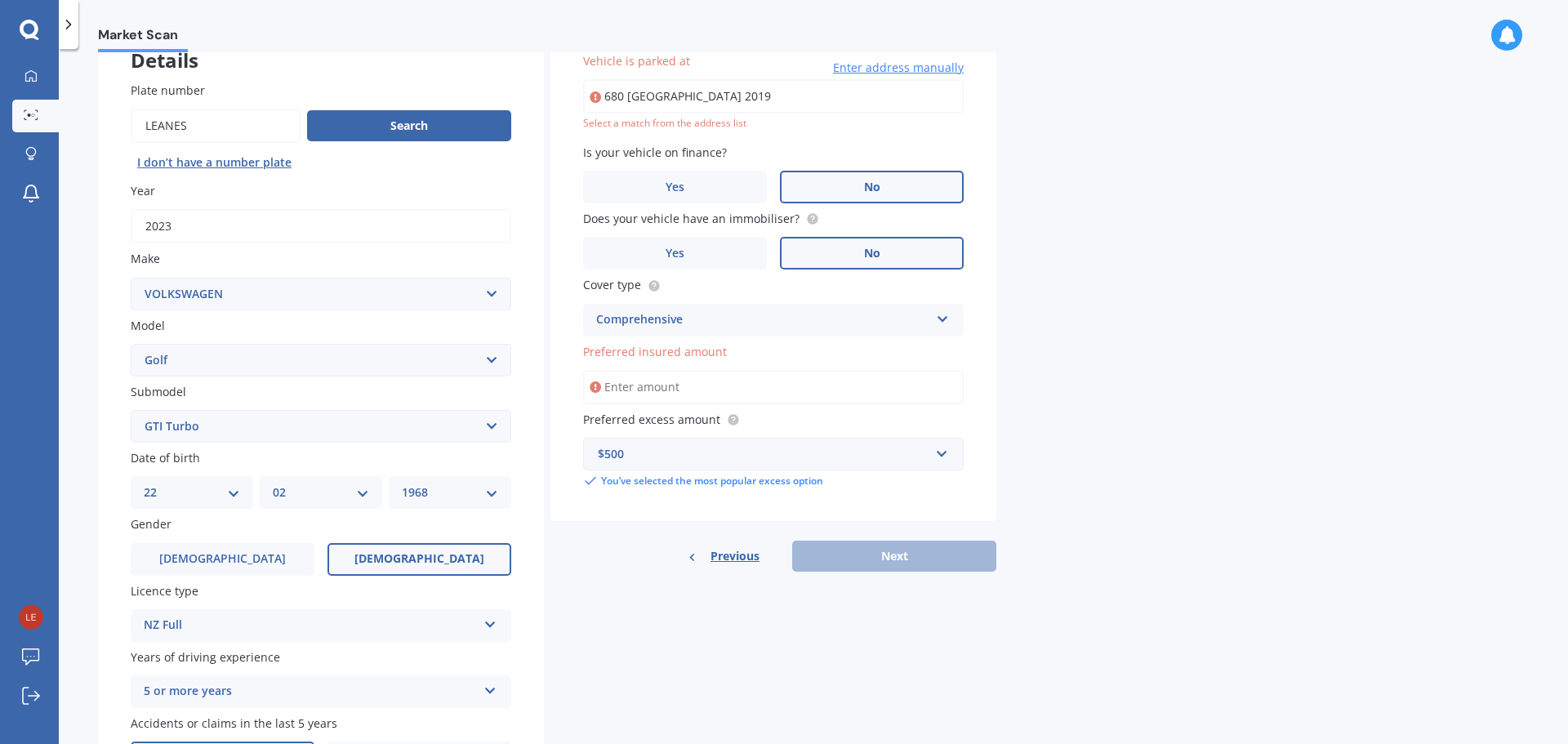
click at [628, 390] on input "Preferred insured amount" at bounding box center [774, 386] width 381 height 34
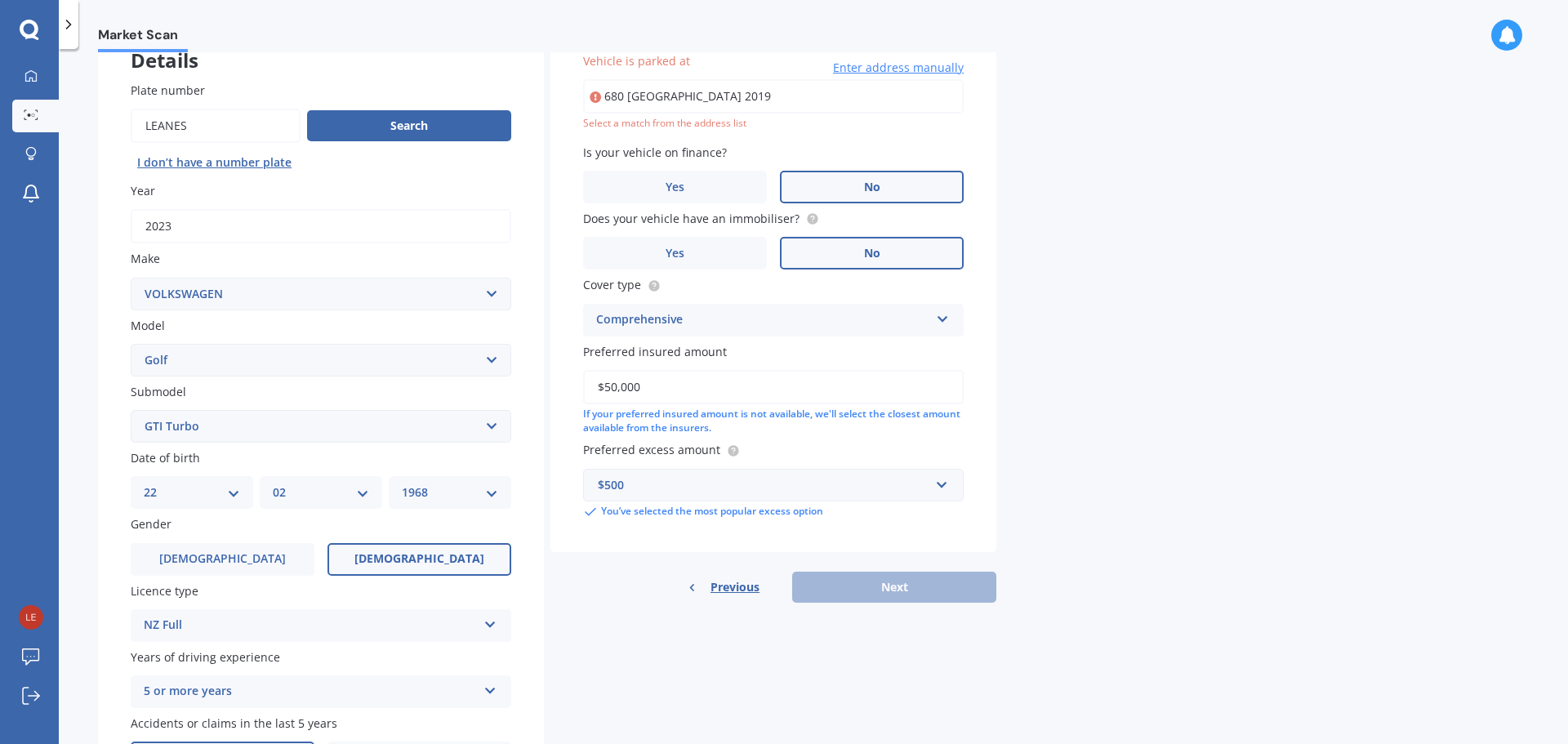
type input "$50,000"
click at [1130, 554] on div "Market Scan Vehicle Market Scan 70 % We just need a few more details to provide…" at bounding box center [813, 399] width 1509 height 695
click at [939, 588] on div "Previous Next" at bounding box center [773, 586] width 446 height 31
click at [634, 578] on div "Previous Next" at bounding box center [773, 586] width 446 height 31
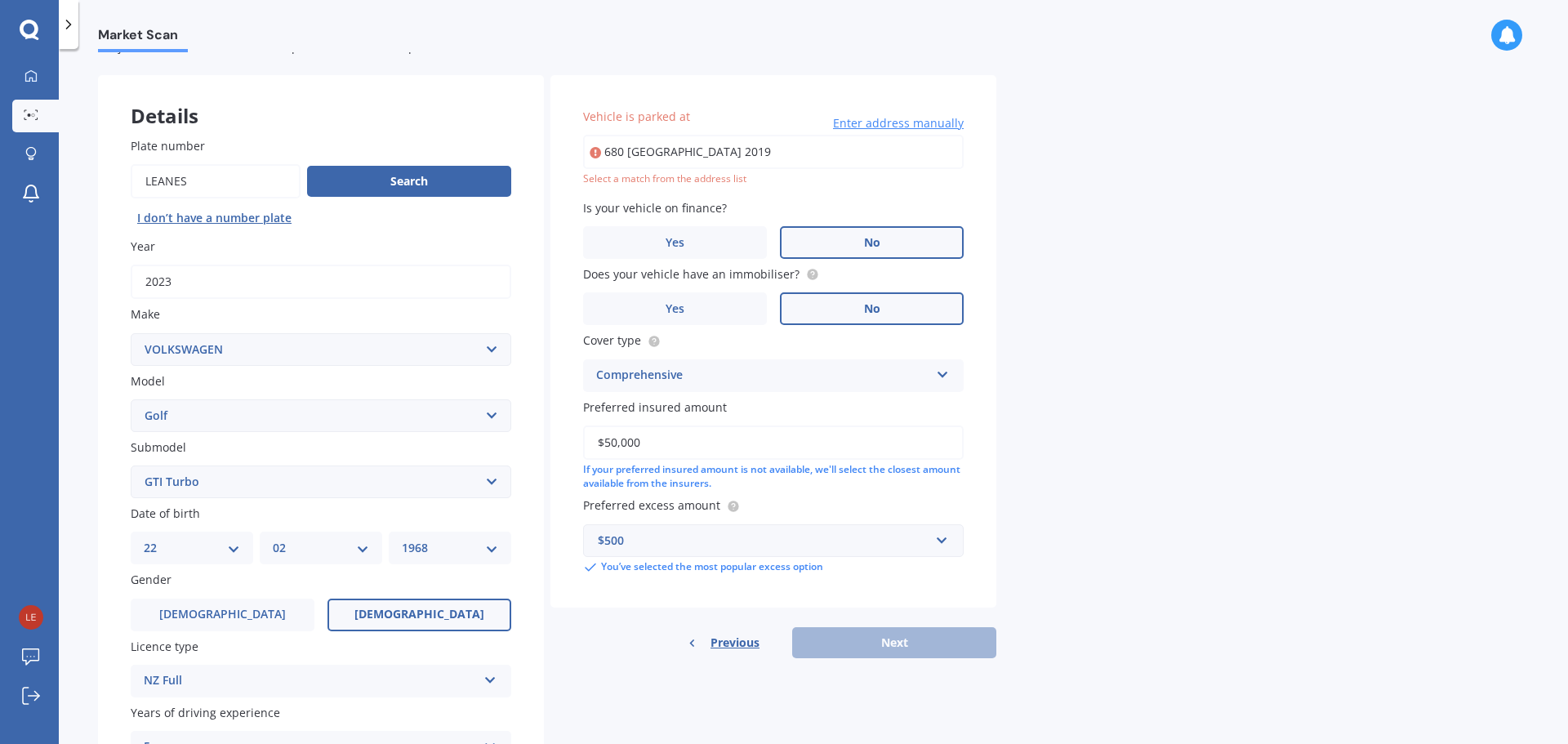
scroll to position [31, 0]
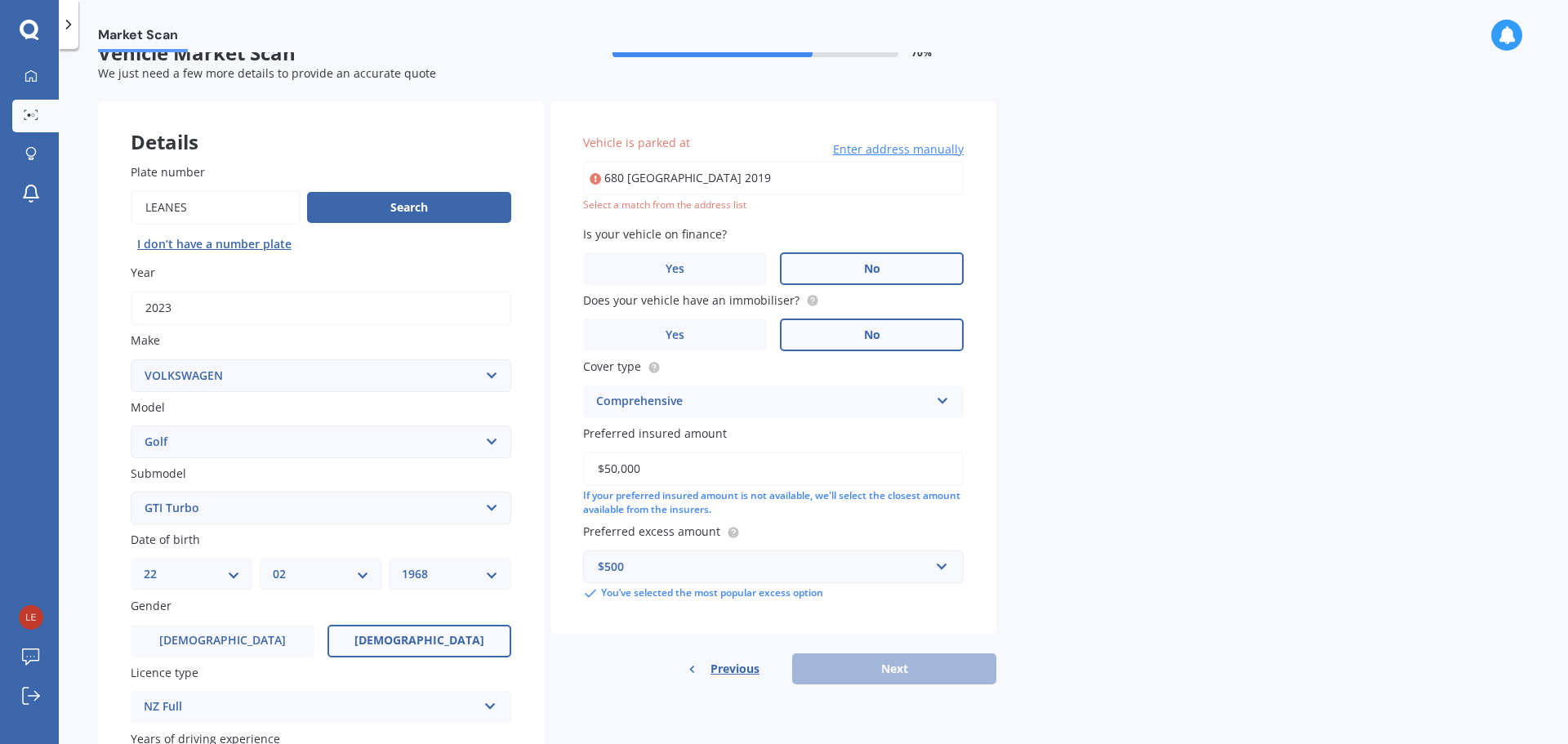
click at [847, 176] on input "680 [GEOGRAPHIC_DATA] 2019" at bounding box center [774, 177] width 381 height 34
type input "[STREET_ADDRESS][PERSON_NAME] 2019"
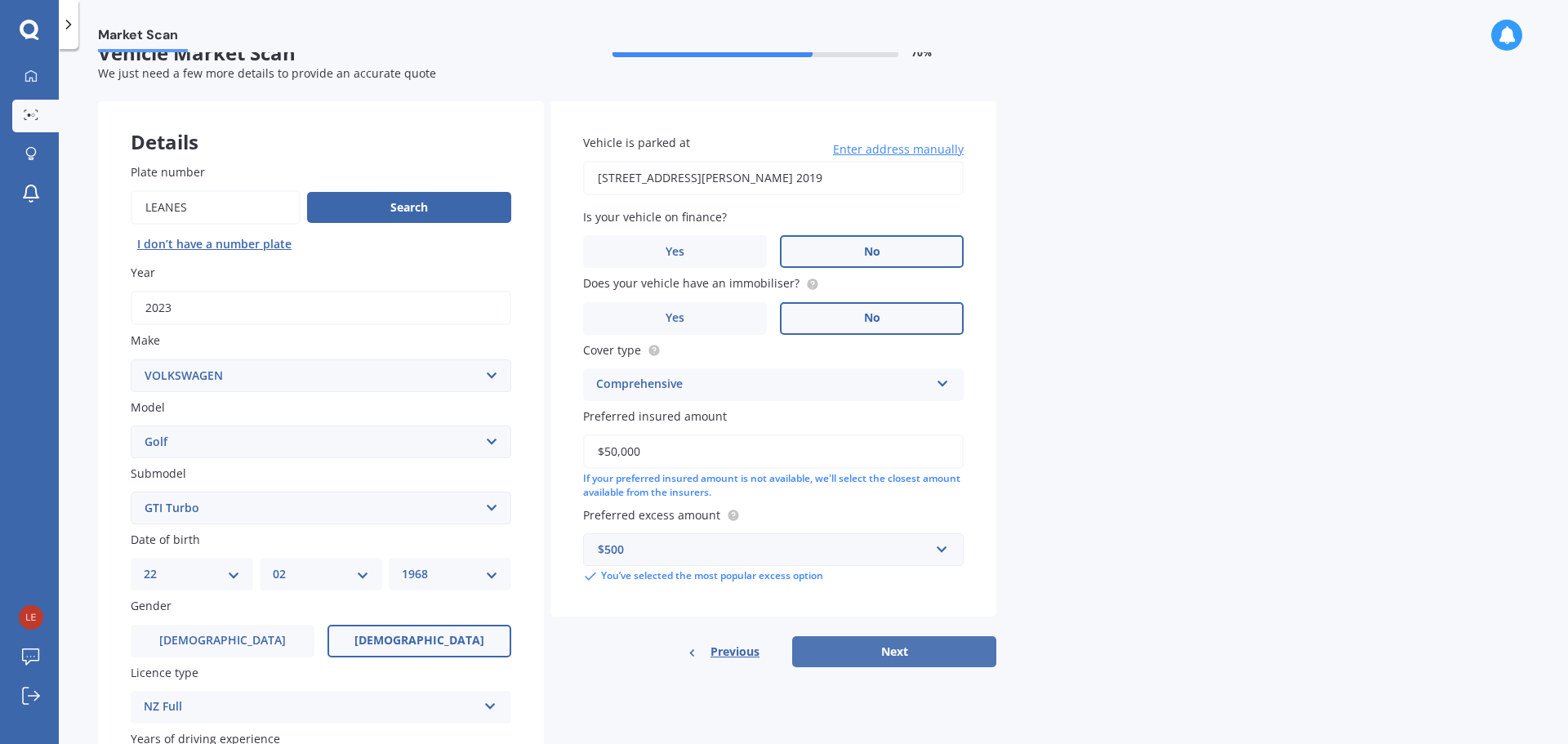
click at [916, 657] on button "Next" at bounding box center [895, 651] width 204 height 31
select select "22"
select select "02"
select select "1968"
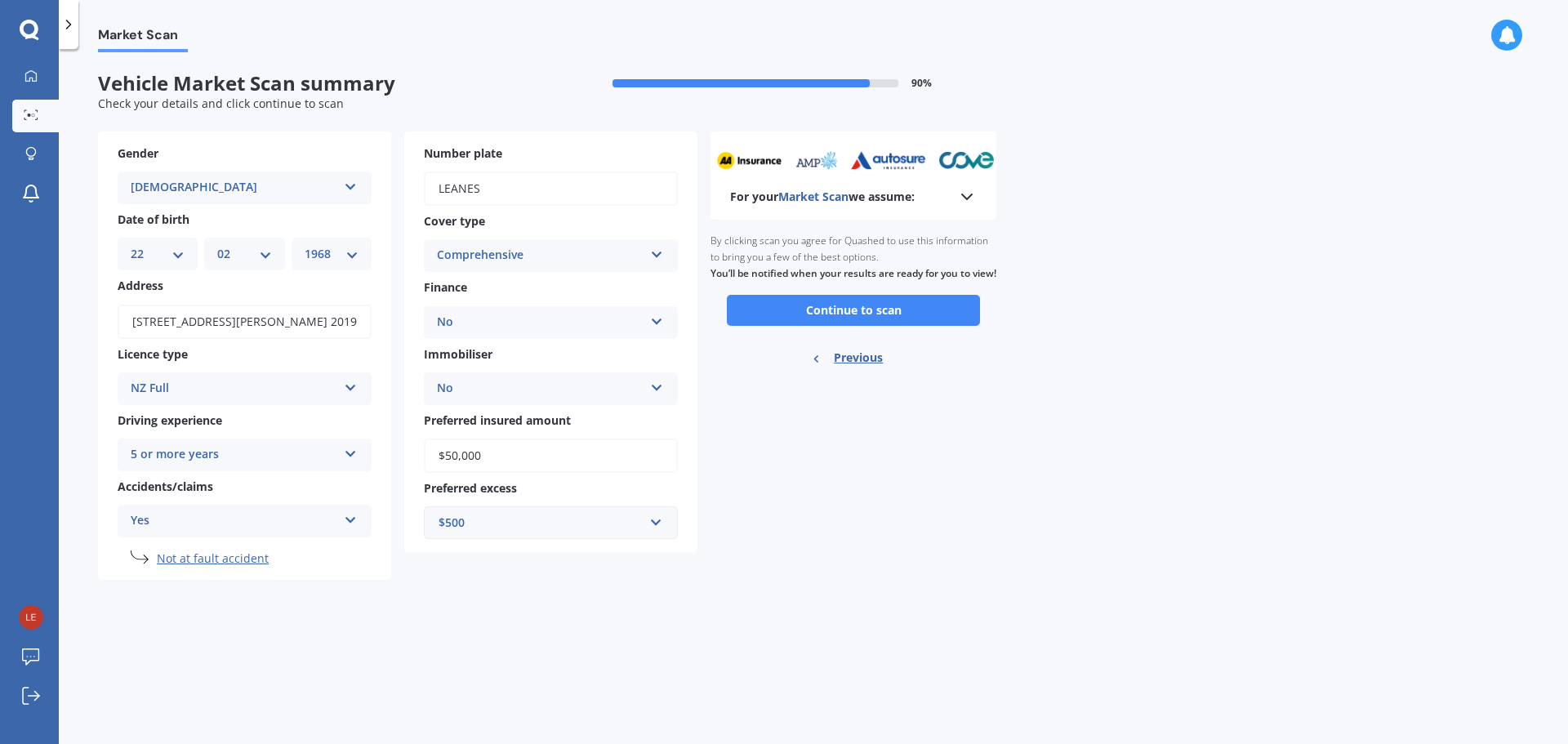
scroll to position [0, 0]
click at [887, 319] on button "Continue to scan" at bounding box center [853, 309] width 253 height 31
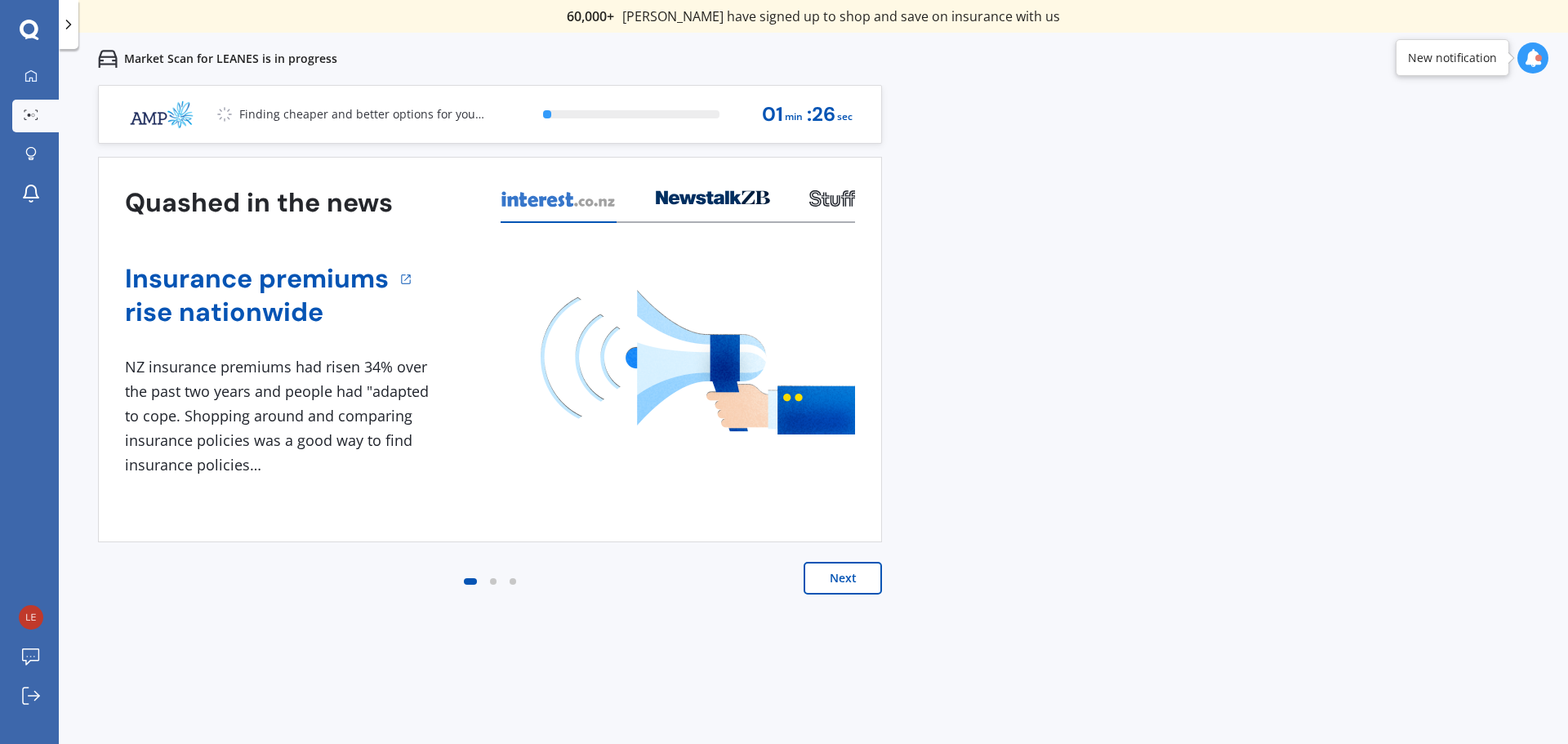
click at [866, 575] on button "Next" at bounding box center [843, 578] width 78 height 33
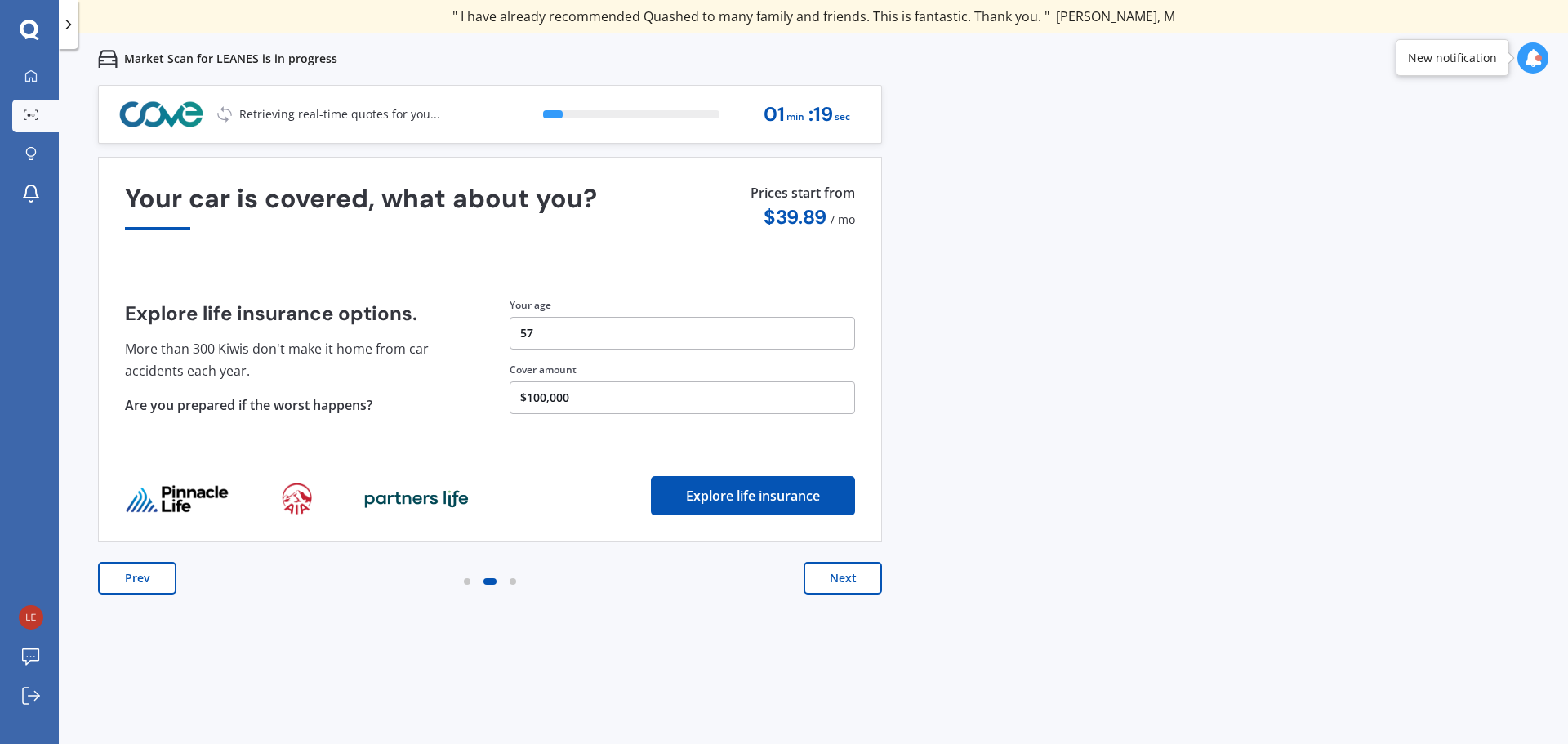
click at [866, 574] on button "Next" at bounding box center [843, 578] width 78 height 33
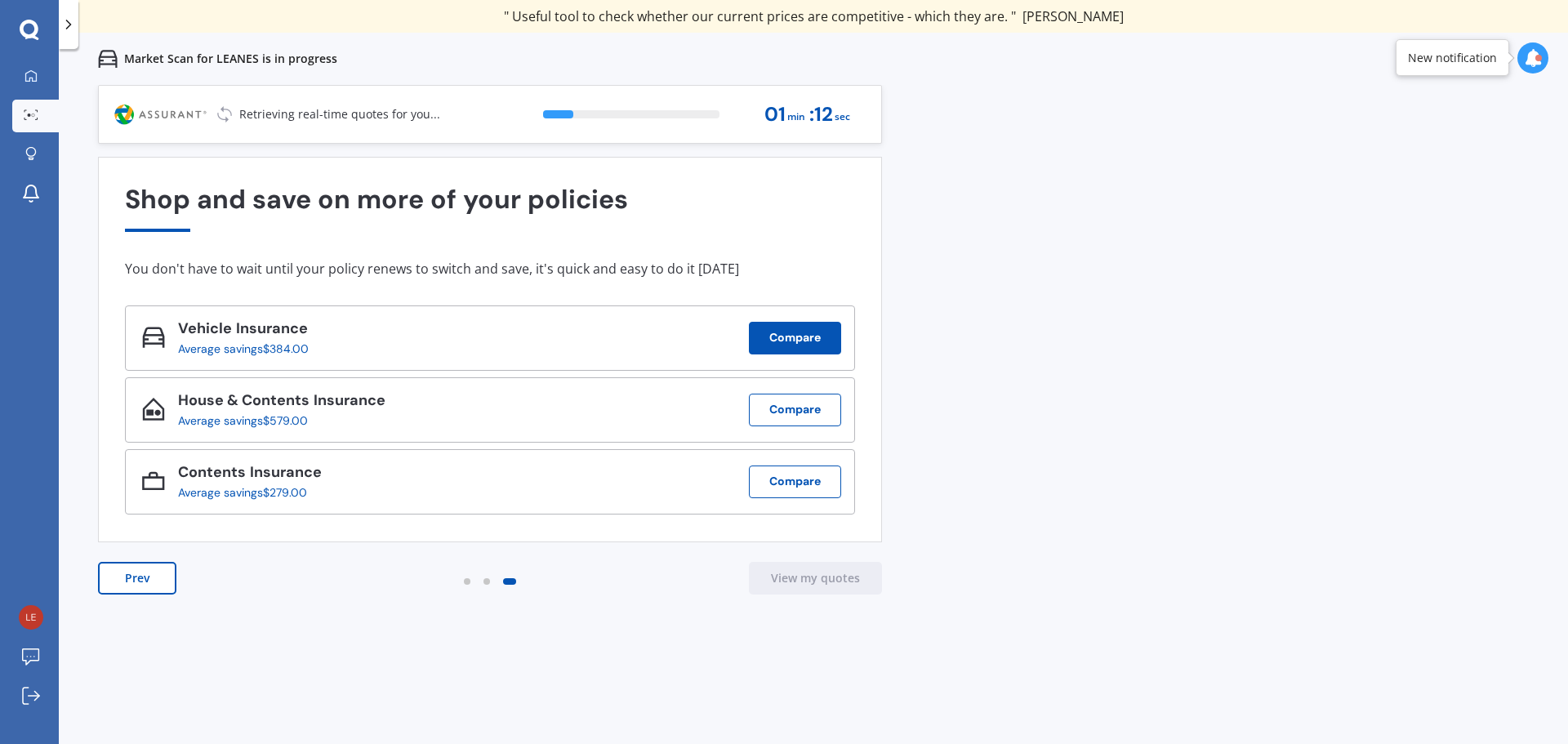
click at [810, 335] on button "Compare" at bounding box center [794, 337] width 92 height 33
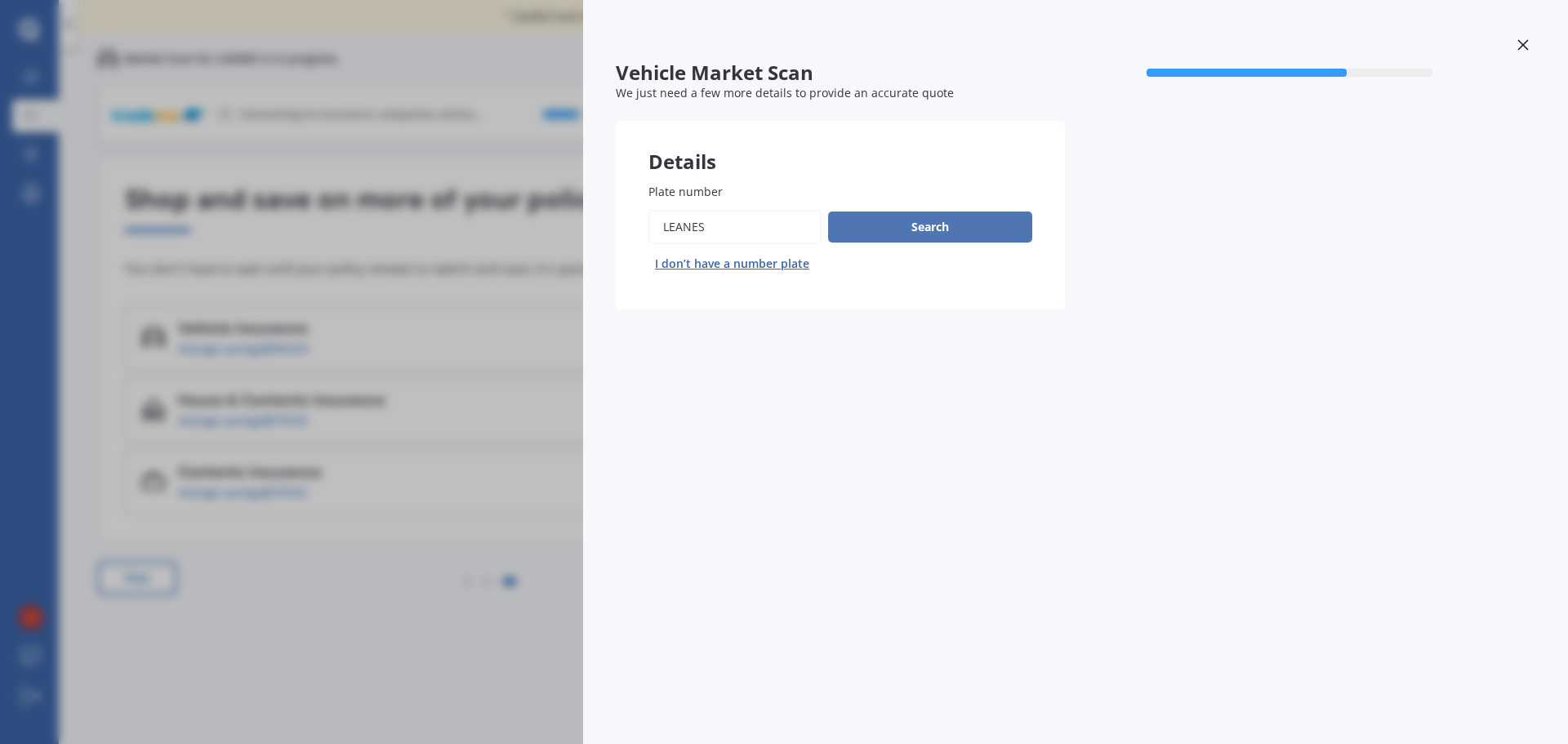
click at [943, 220] on button "Search" at bounding box center [930, 227] width 204 height 31
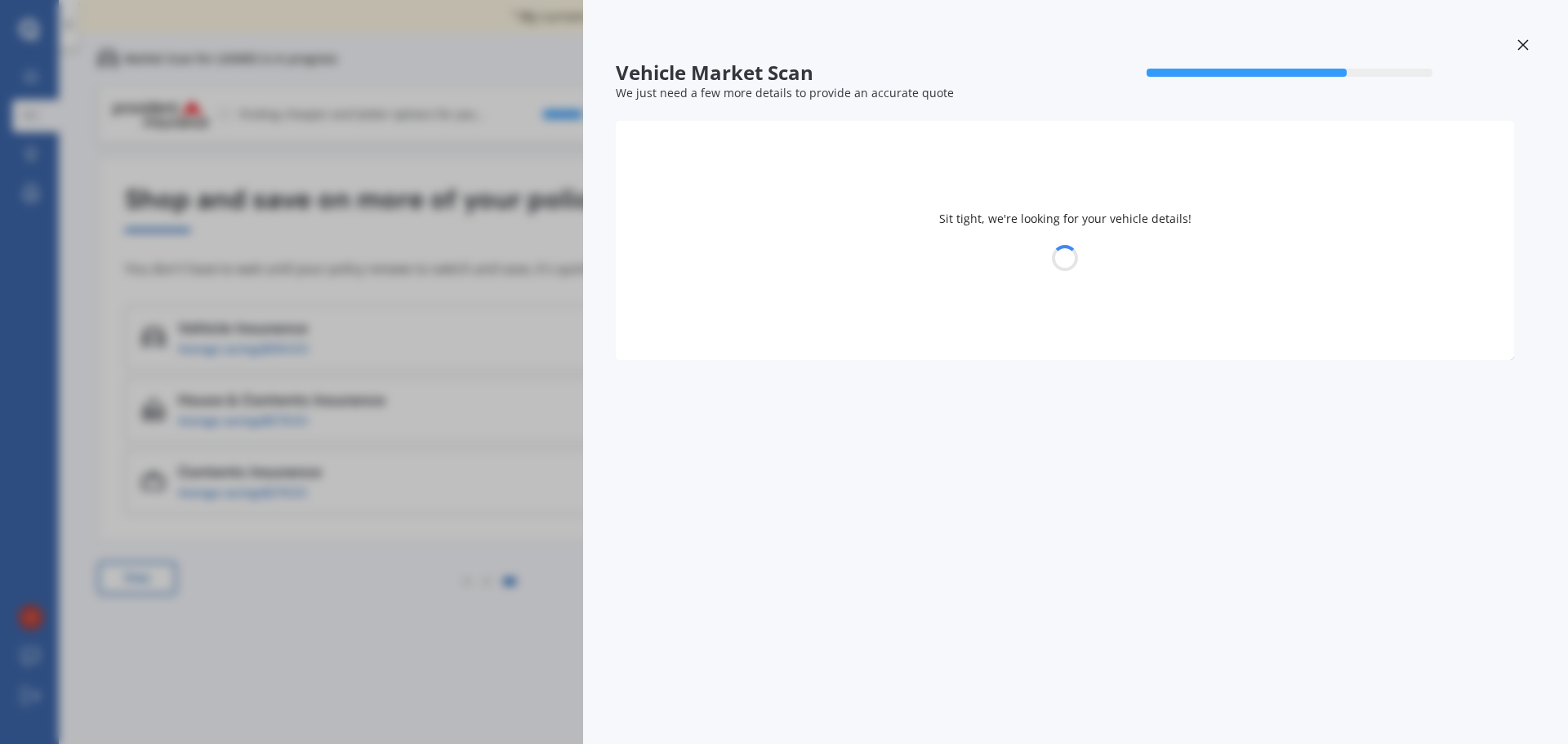
select select "VOLKSWAGEN"
select select "GOLF"
select select "22"
select select "02"
select select "1968"
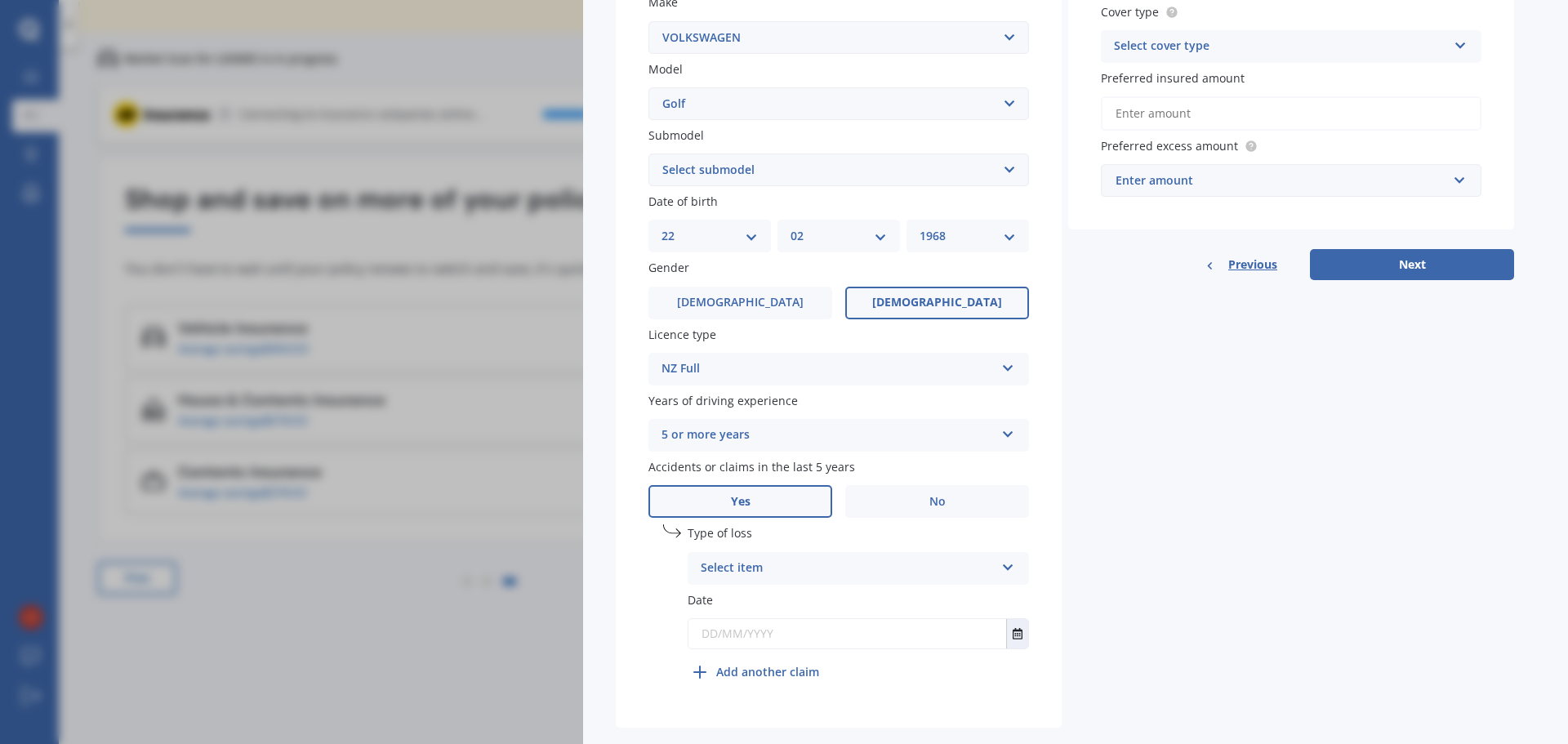
scroll to position [387, 0]
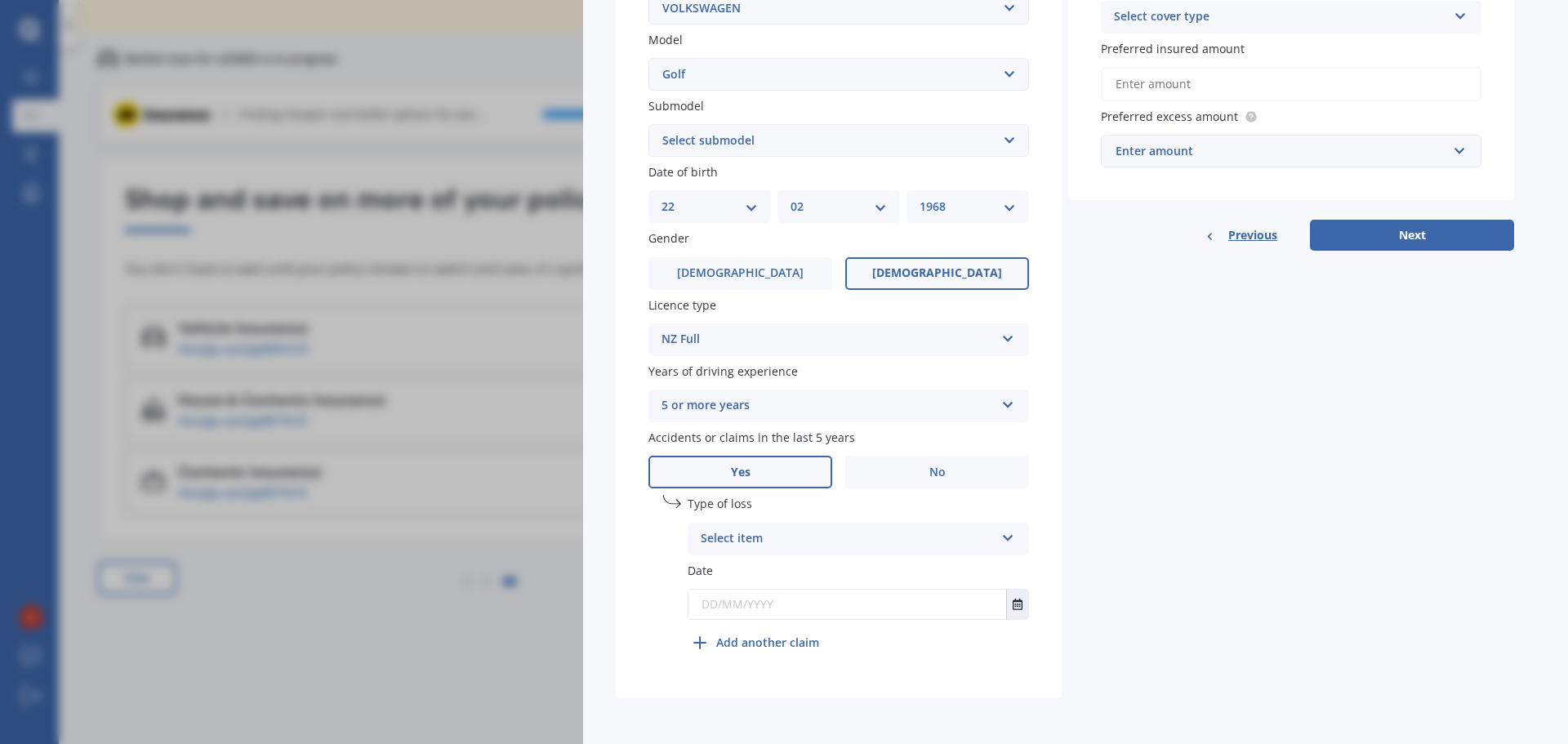
click at [394, 571] on div "Vehicle Market Scan 70 % We just need a few more details to provide an accurate…" at bounding box center [784, 372] width 1568 height 744
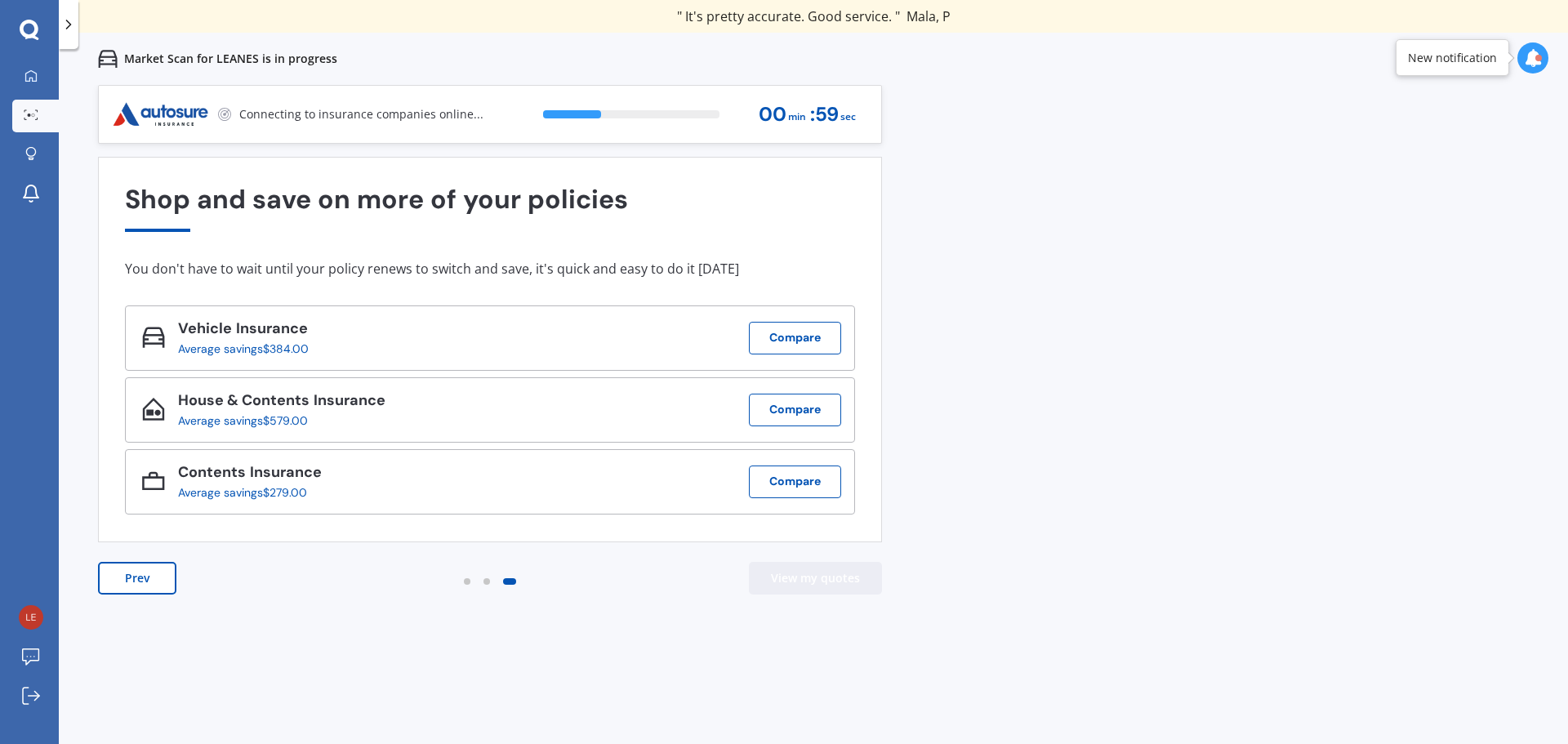
click at [824, 585] on button "View my quotes" at bounding box center [815, 578] width 133 height 33
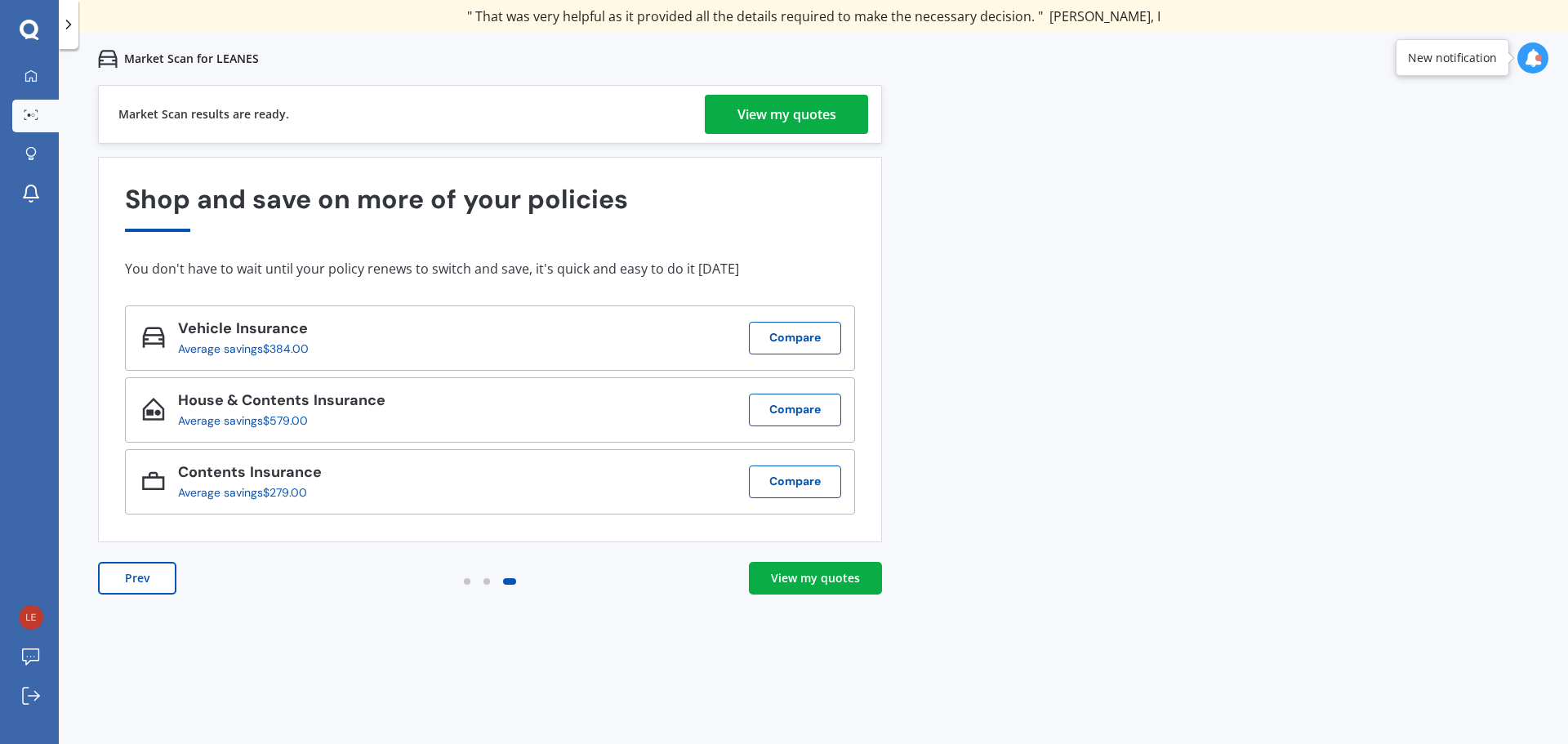
click at [813, 121] on div "View my quotes" at bounding box center [787, 114] width 98 height 39
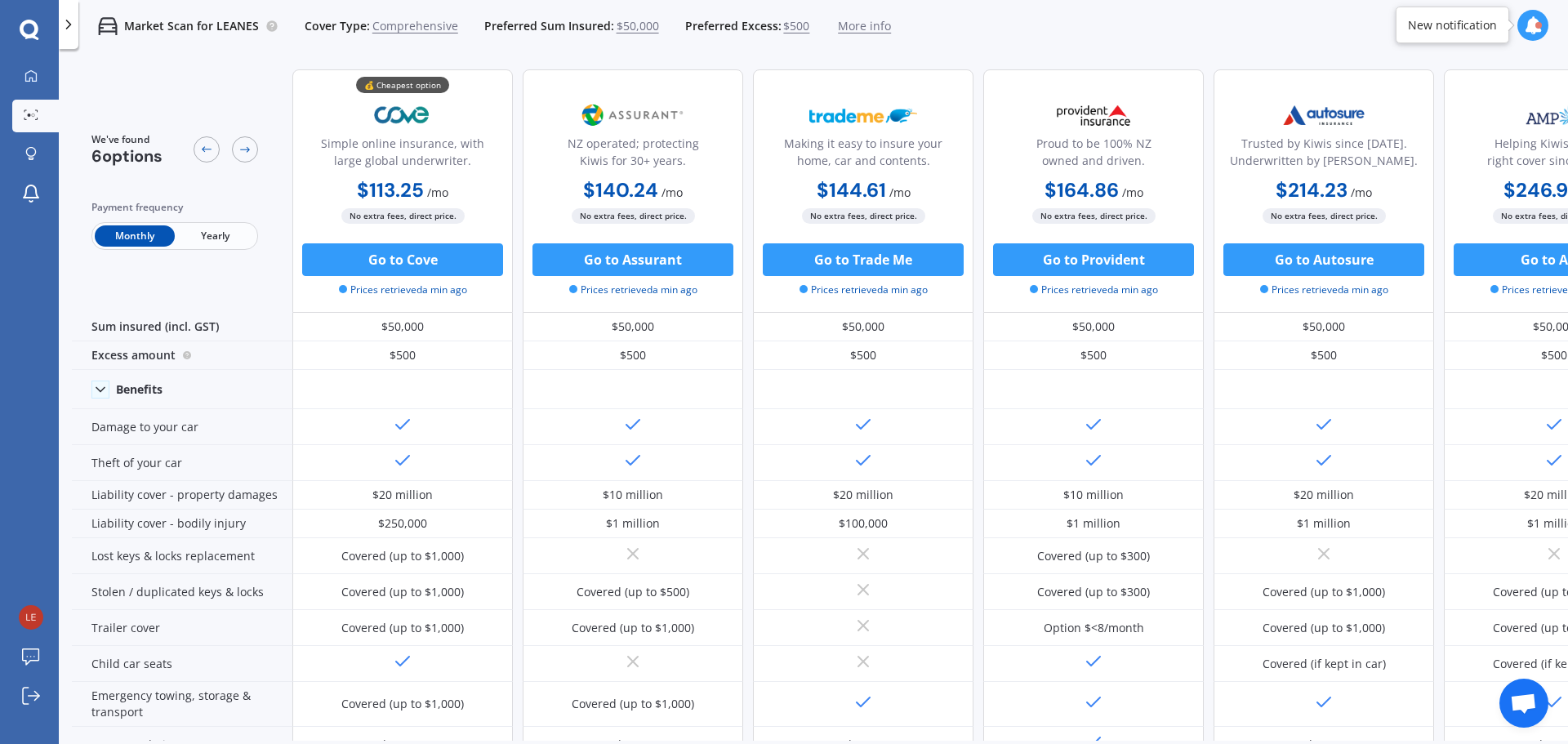
click at [227, 233] on span "Yearly" at bounding box center [215, 236] width 80 height 21
